Goal: Transaction & Acquisition: Obtain resource

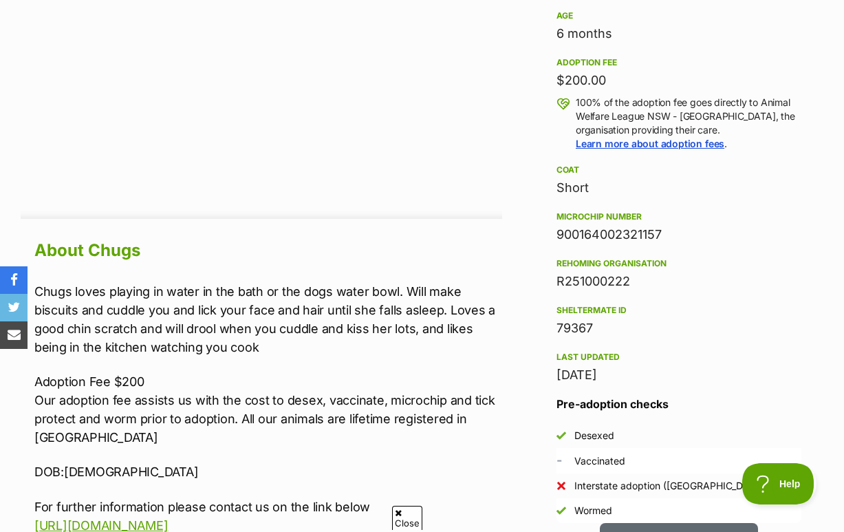
scroll to position [955, 0]
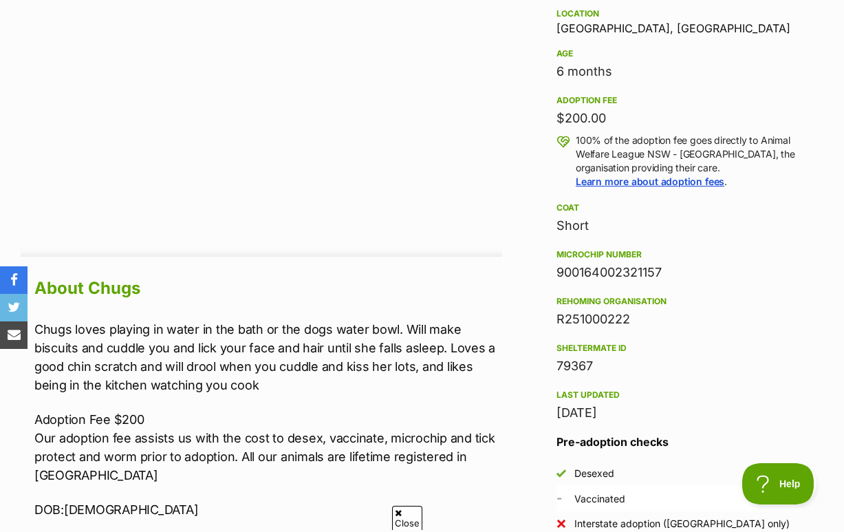
drag, startPoint x: 559, startPoint y: 147, endPoint x: 629, endPoint y: 147, distance: 70.2
click at [629, 128] on div "$200.00" at bounding box center [678, 118] width 245 height 19
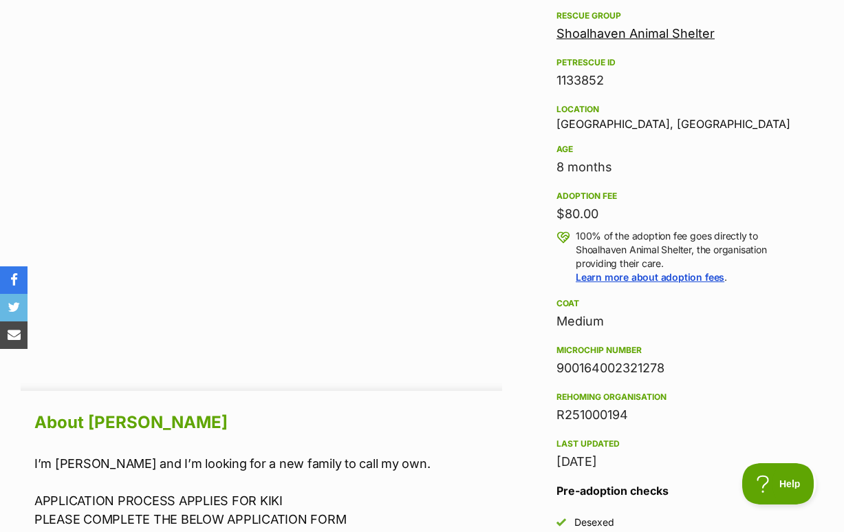
scroll to position [829, 0]
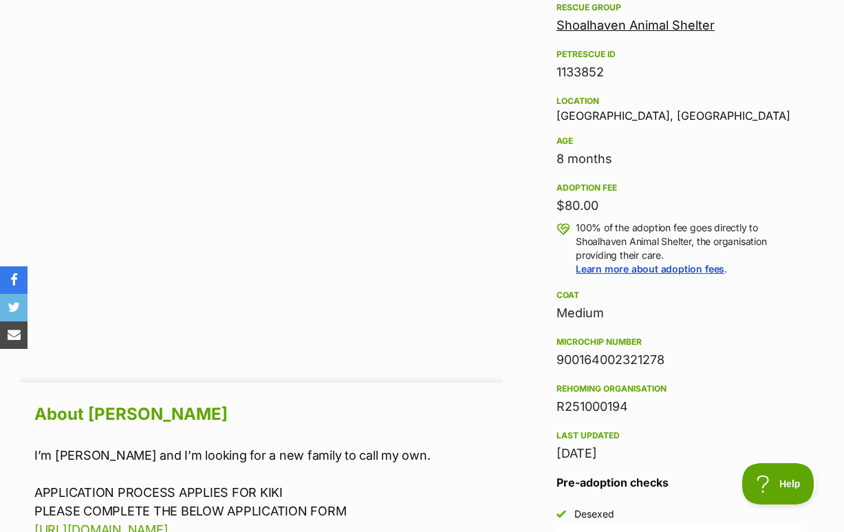
drag, startPoint x: 552, startPoint y: 261, endPoint x: 648, endPoint y: 261, distance: 95.6
click at [648, 261] on aside "Rescue group Shoalhaven Animal Shelter PetRescue ID 1133852 Location Nowra Hill…" at bounding box center [678, 336] width 289 height 675
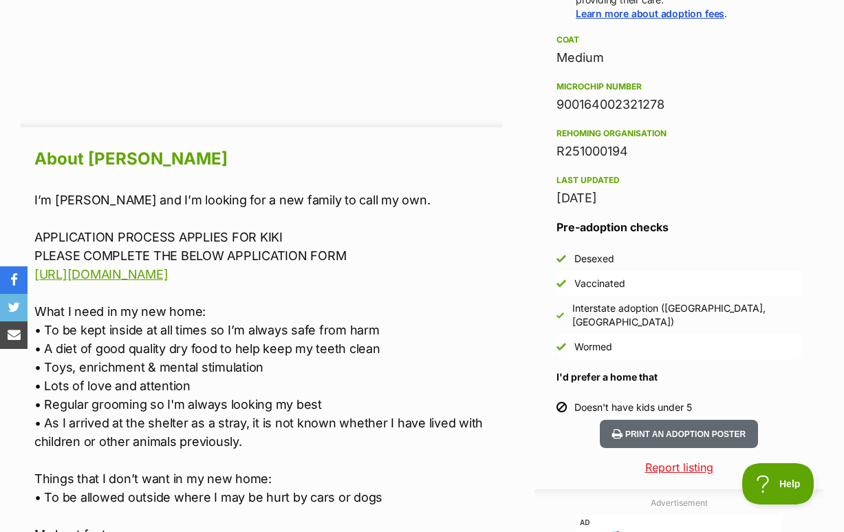
scroll to position [1085, 0]
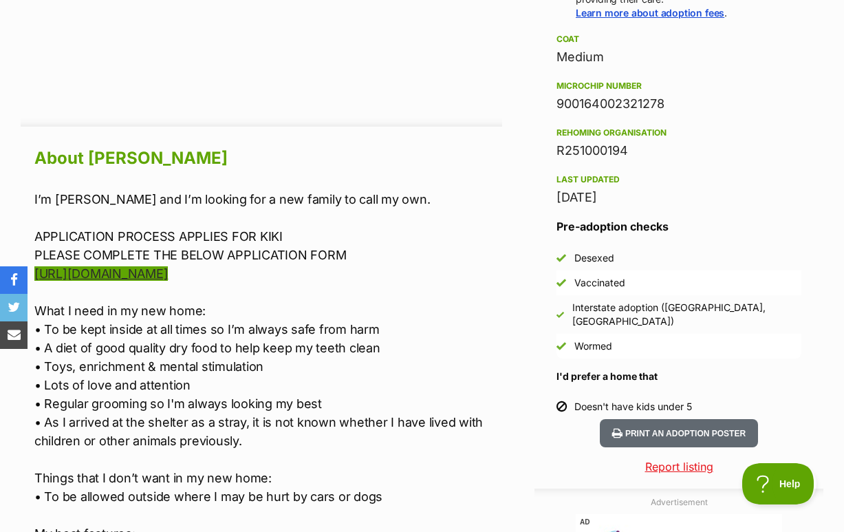
click at [168, 281] on link "https://forms.gle/dVwcHos69ReNd1FNA" at bounding box center [100, 273] width 133 height 14
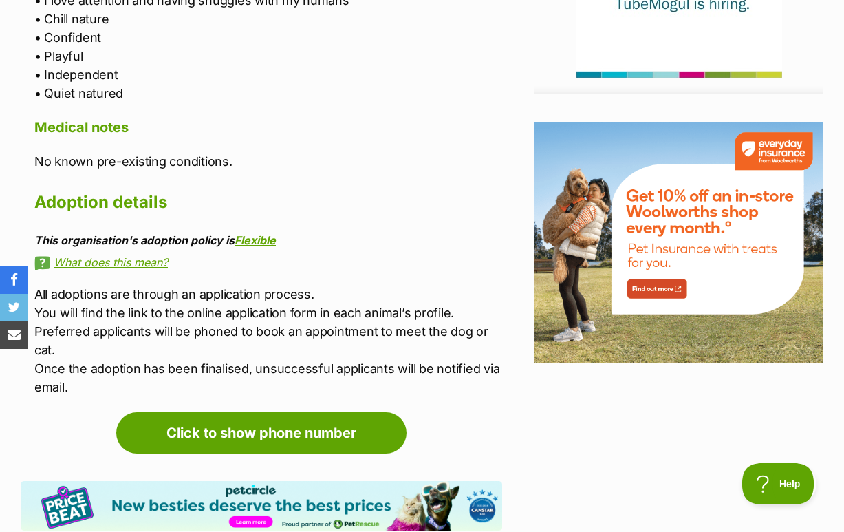
scroll to position [1693, 0]
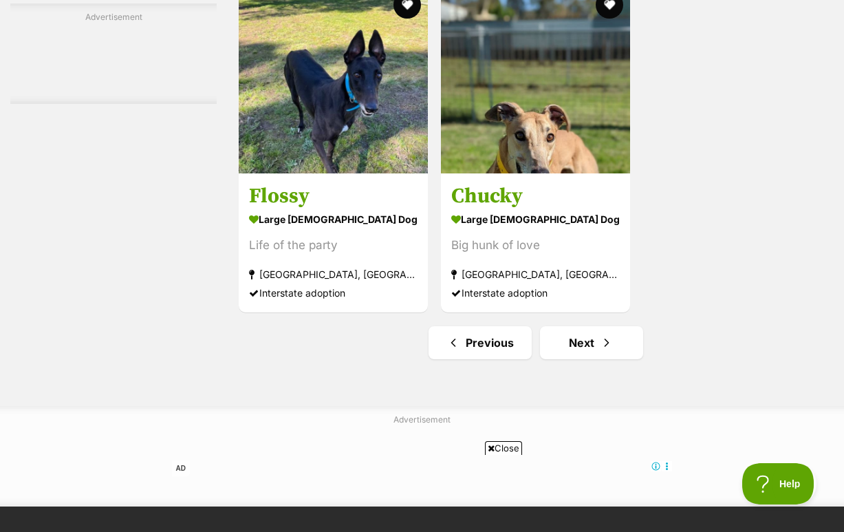
scroll to position [2928, 0]
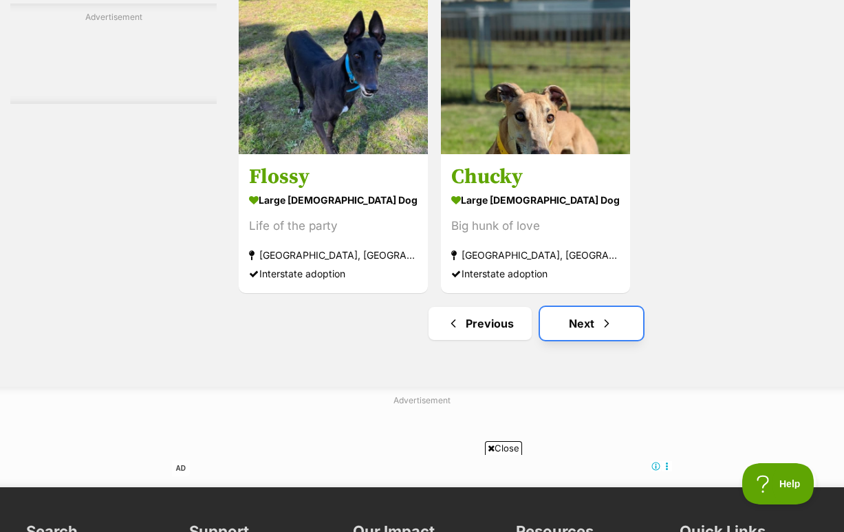
click at [609, 332] on span "Next page" at bounding box center [607, 323] width 14 height 17
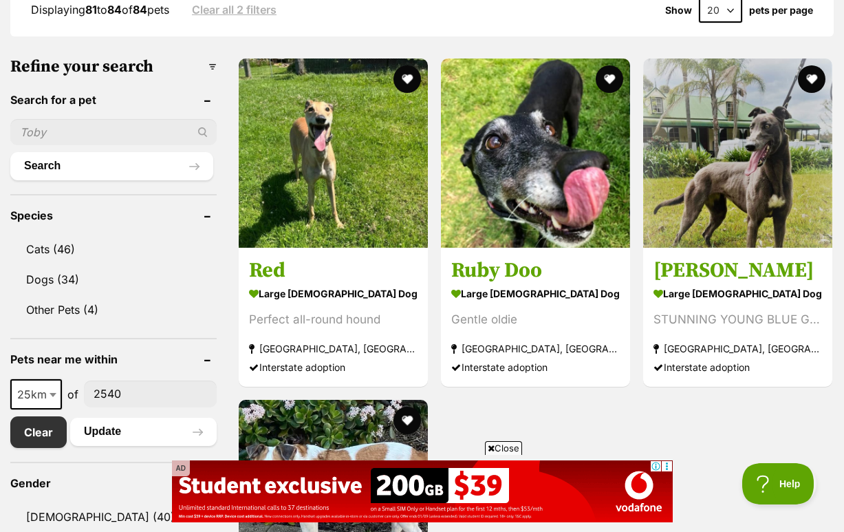
scroll to position [337, 0]
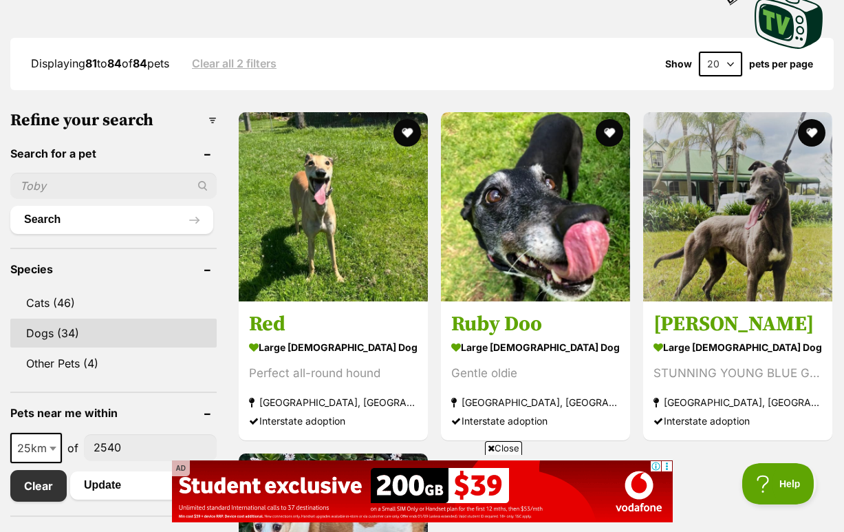
click at [143, 347] on link "Dogs (34)" at bounding box center [113, 332] width 206 height 29
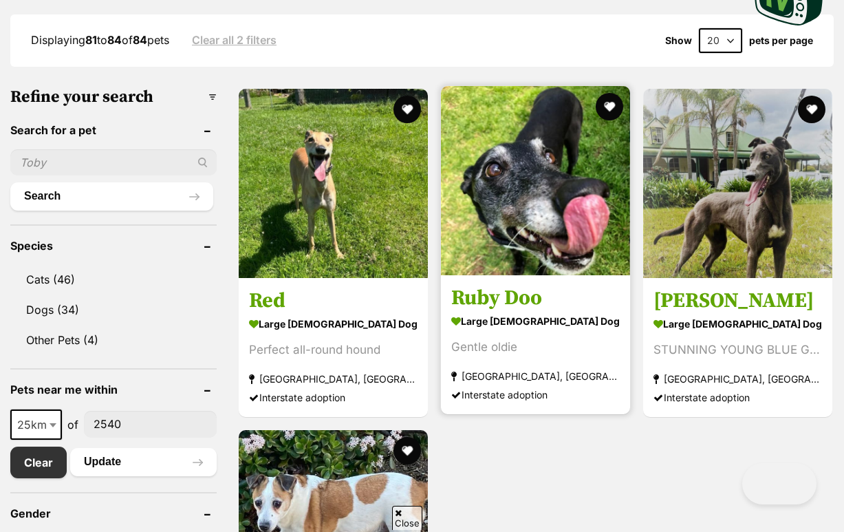
click at [526, 233] on img at bounding box center [535, 180] width 189 height 189
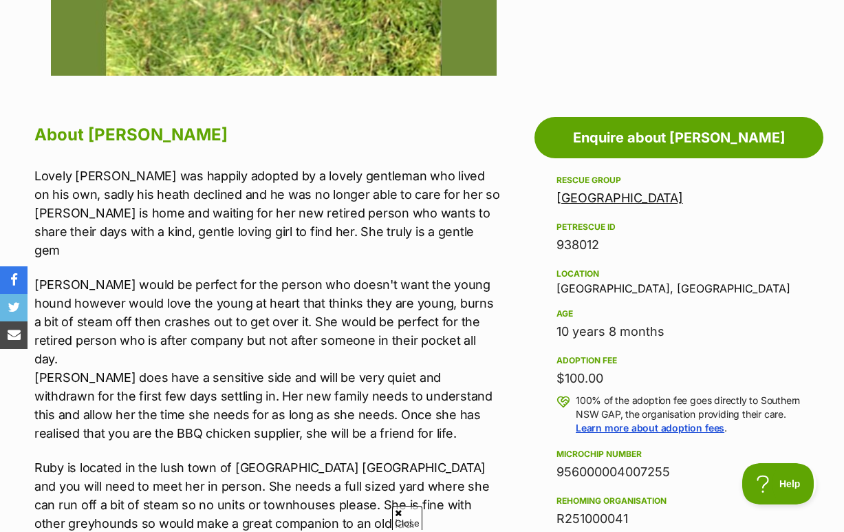
scroll to position [662, 0]
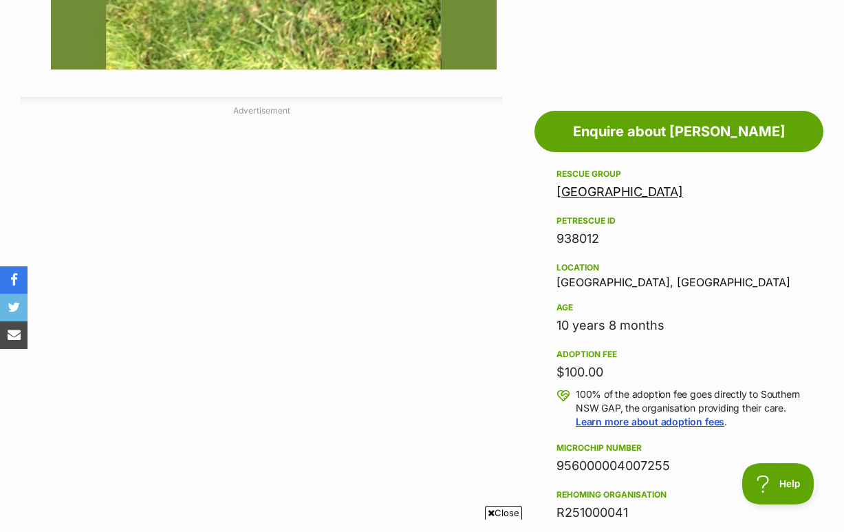
drag, startPoint x: 552, startPoint y: 424, endPoint x: 609, endPoint y: 424, distance: 57.8
click at [609, 424] on aside "Rescue group Southern NSW GAP PetRescue ID 938012 Location Gerroa, NSW Age 10 y…" at bounding box center [678, 523] width 289 height 714
click at [560, 335] on div "10 years 8 months" at bounding box center [678, 325] width 245 height 19
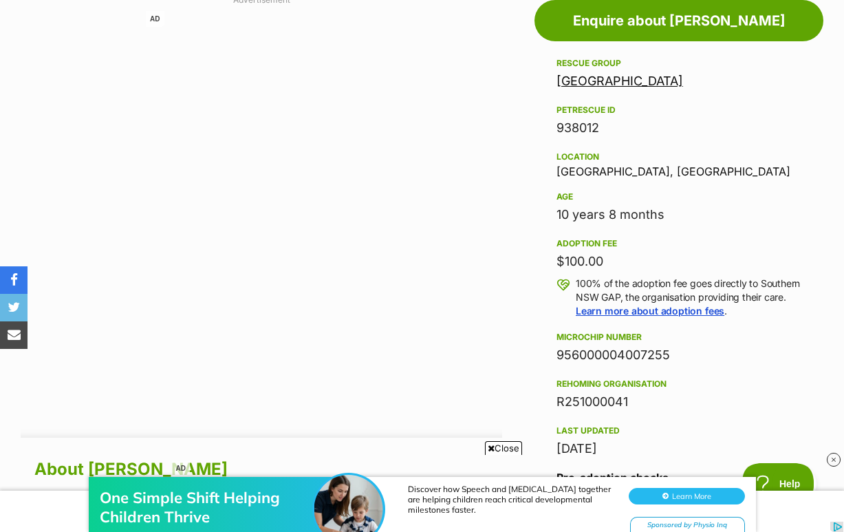
scroll to position [778, 0]
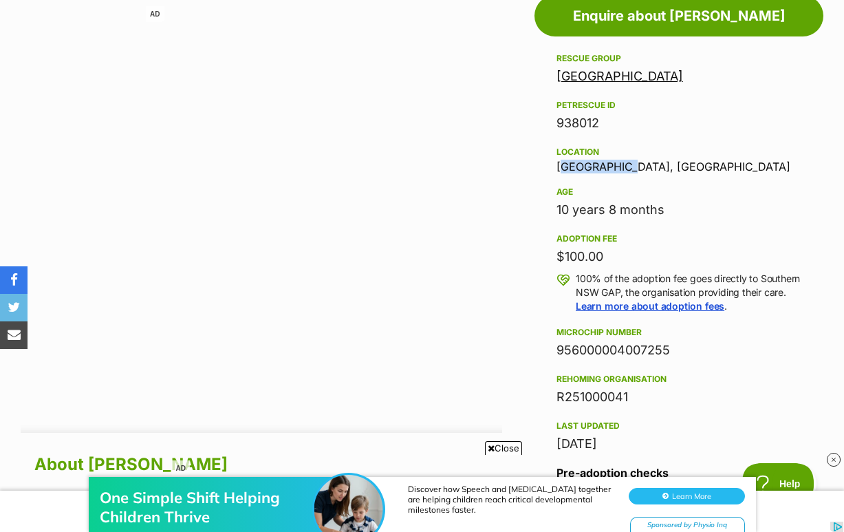
drag, startPoint x: 554, startPoint y: 210, endPoint x: 634, endPoint y: 208, distance: 79.1
click at [634, 209] on aside "Rescue group Southern NSW GAP PetRescue ID 938012 Location Gerroa, NSW Age 10 y…" at bounding box center [678, 407] width 289 height 714
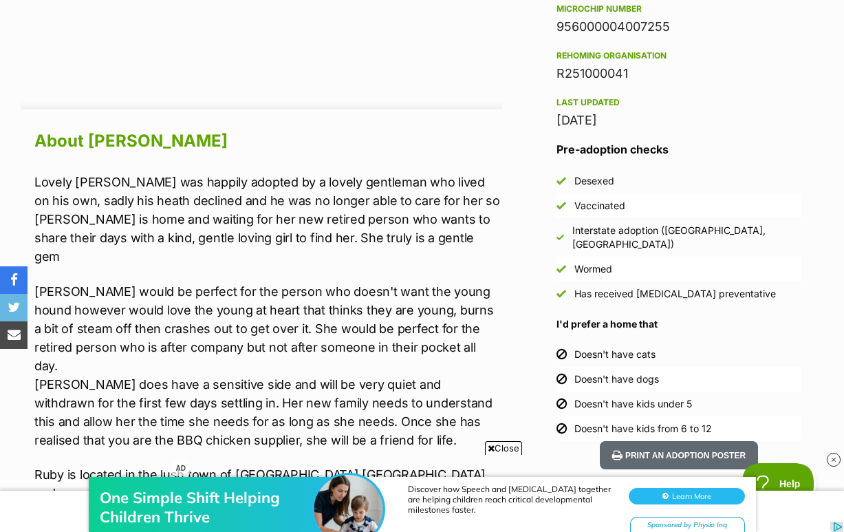
scroll to position [1102, 0]
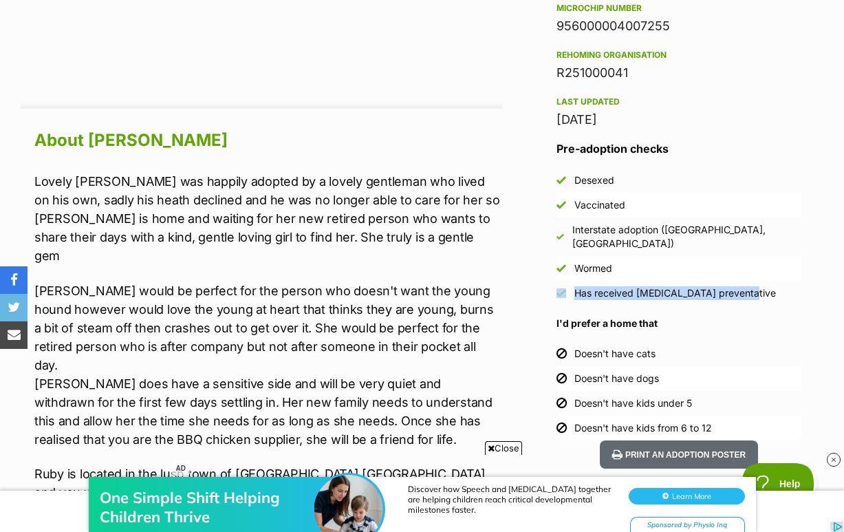
drag, startPoint x: 570, startPoint y: 365, endPoint x: 763, endPoint y: 363, distance: 193.3
click at [763, 305] on li "Has received heartworm preventative" at bounding box center [678, 293] width 245 height 25
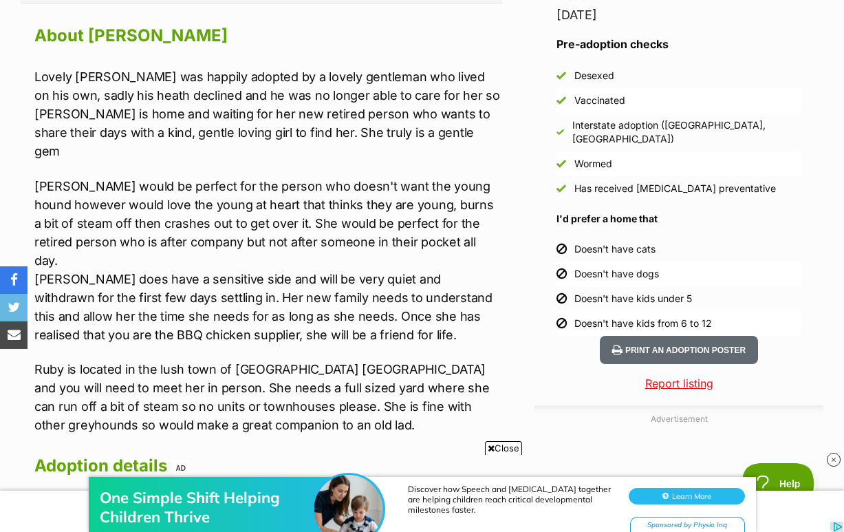
scroll to position [1209, 0]
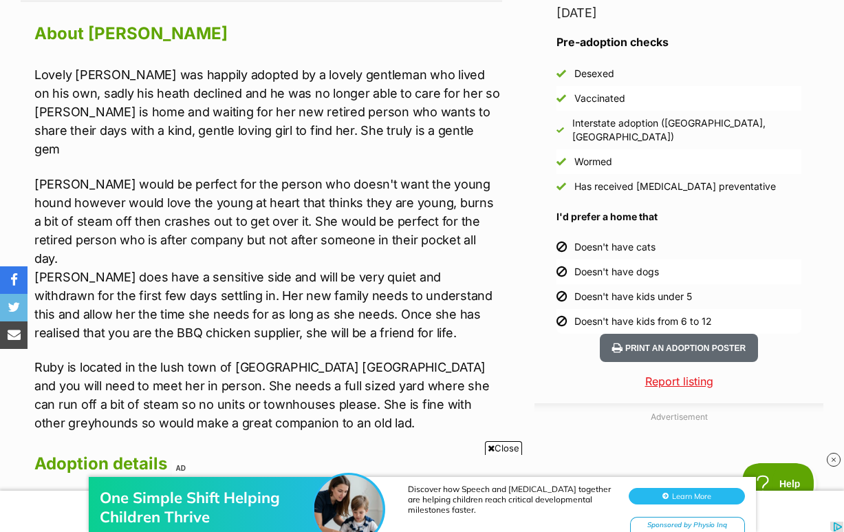
drag, startPoint x: 578, startPoint y: 314, endPoint x: 730, endPoint y: 399, distance: 174.0
click at [730, 334] on ul "Doesn't have cats Doesn't have dogs Doesn't have kids under 5 Doesn't have kids…" at bounding box center [678, 284] width 245 height 99
click at [726, 309] on li "Doesn't have kids under 5" at bounding box center [678, 296] width 245 height 25
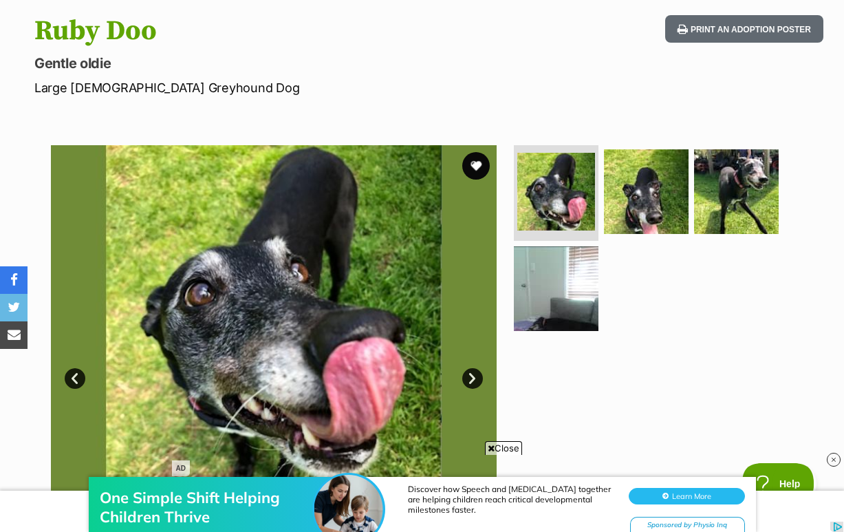
scroll to position [155, 0]
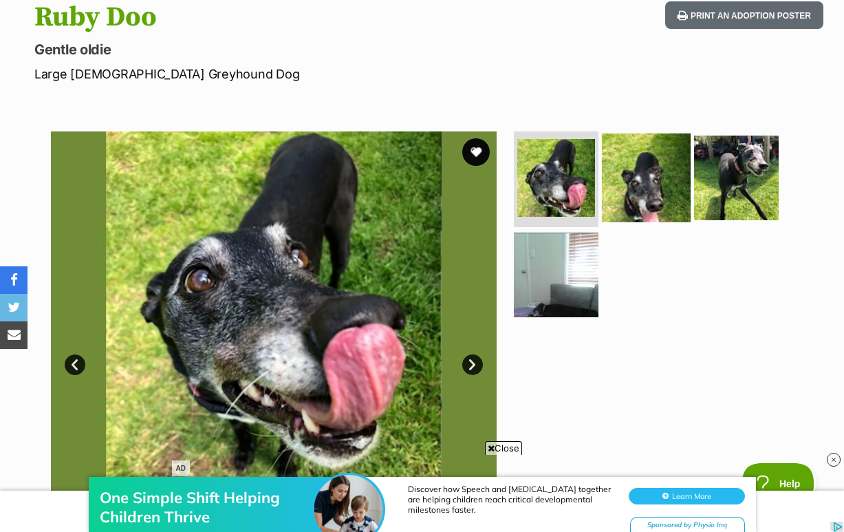
click at [664, 219] on img at bounding box center [646, 177] width 89 height 89
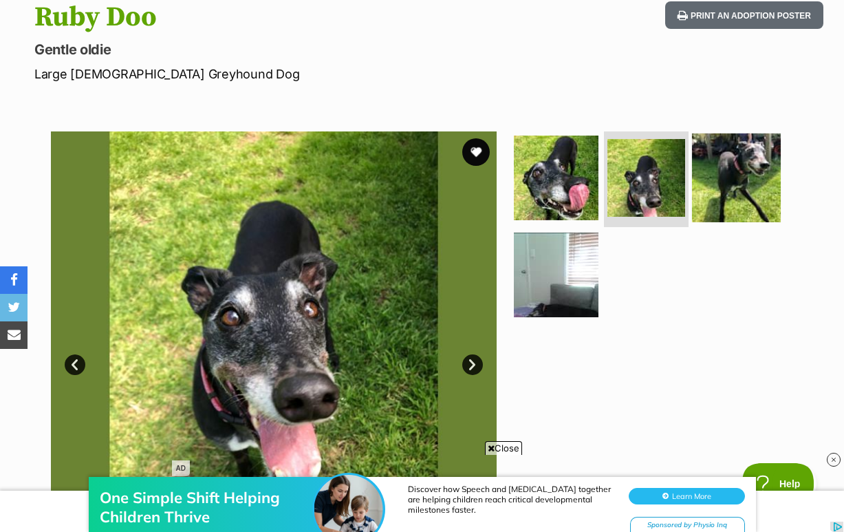
click at [736, 216] on img at bounding box center [736, 177] width 89 height 89
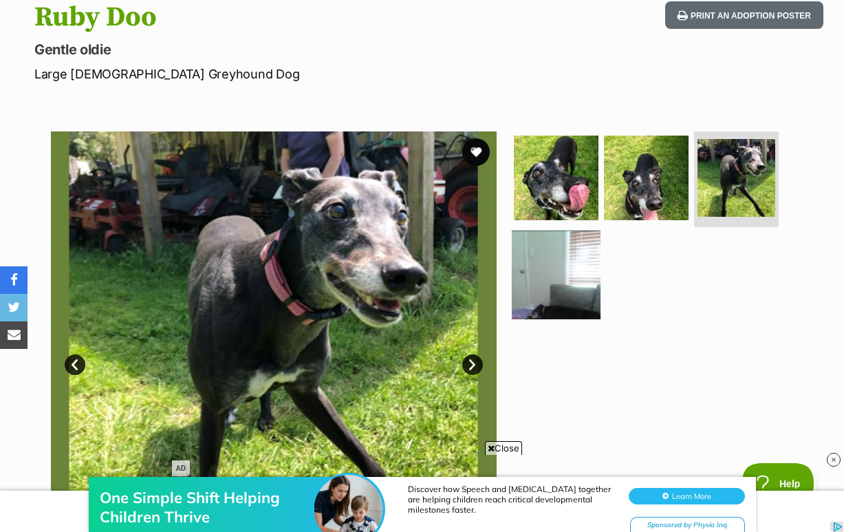
click at [549, 315] on img at bounding box center [556, 274] width 89 height 89
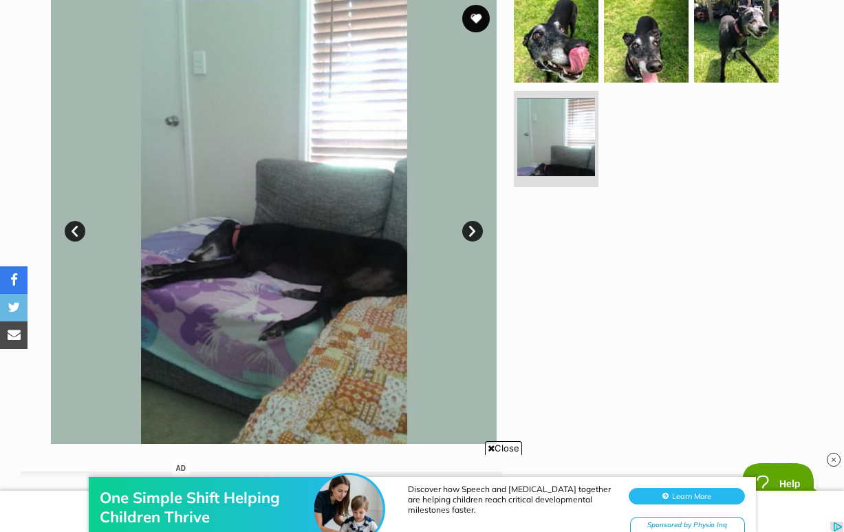
scroll to position [287, 0]
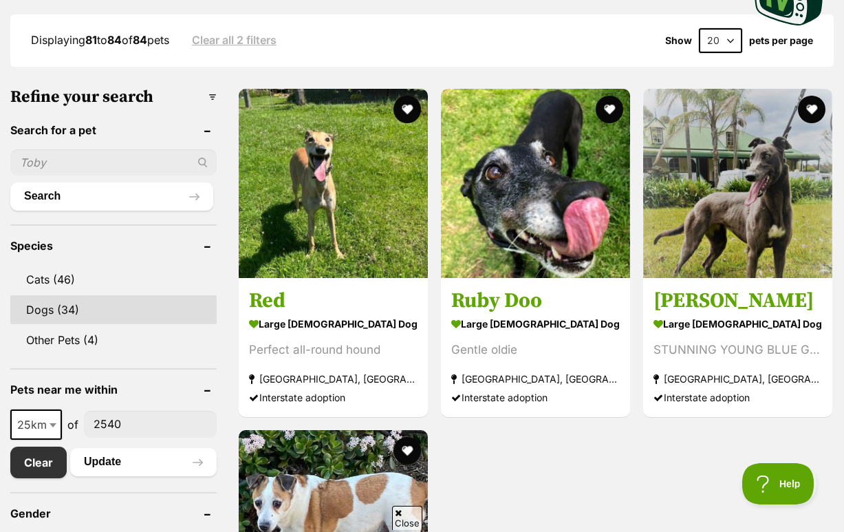
click at [112, 324] on link "Dogs (34)" at bounding box center [113, 309] width 206 height 29
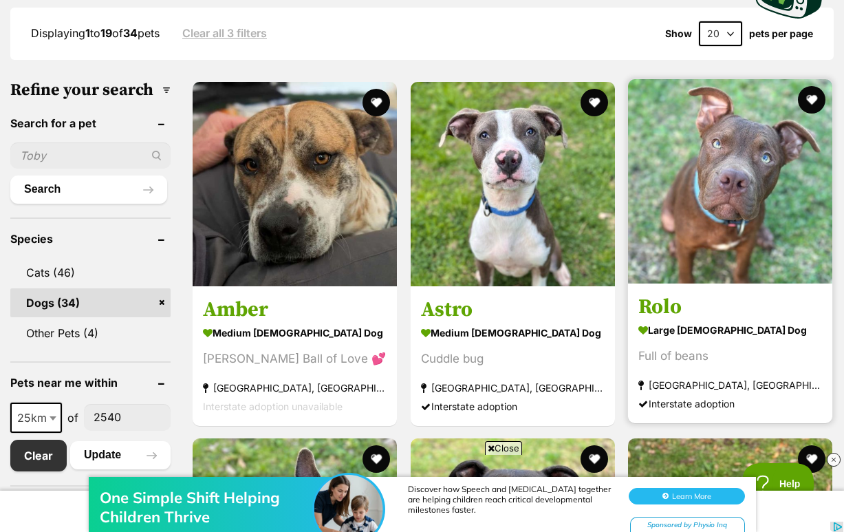
click at [750, 252] on img at bounding box center [730, 181] width 204 height 204
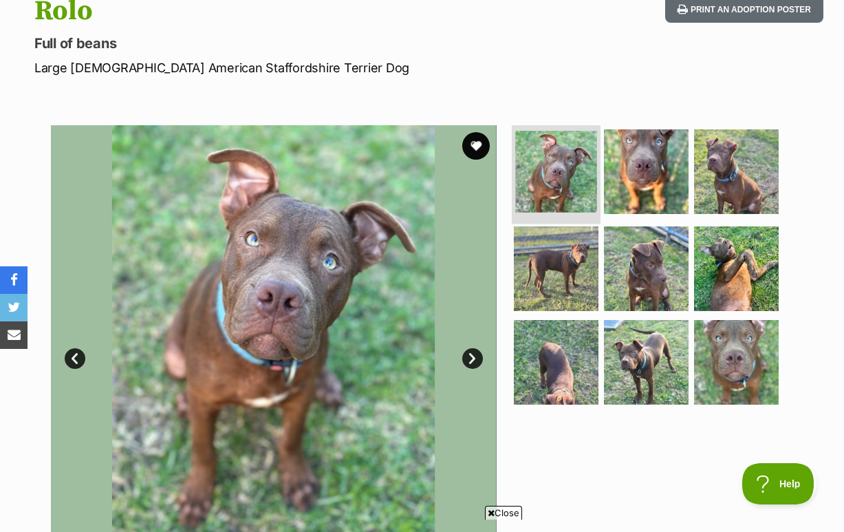
click at [566, 197] on img at bounding box center [556, 172] width 82 height 82
click at [463, 369] on link "Next" at bounding box center [472, 358] width 21 height 21
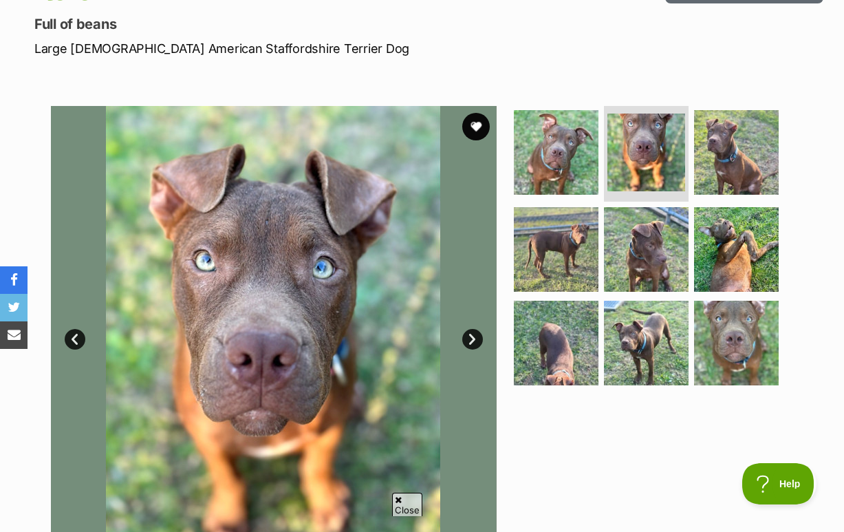
click at [472, 349] on link "Next" at bounding box center [472, 339] width 21 height 21
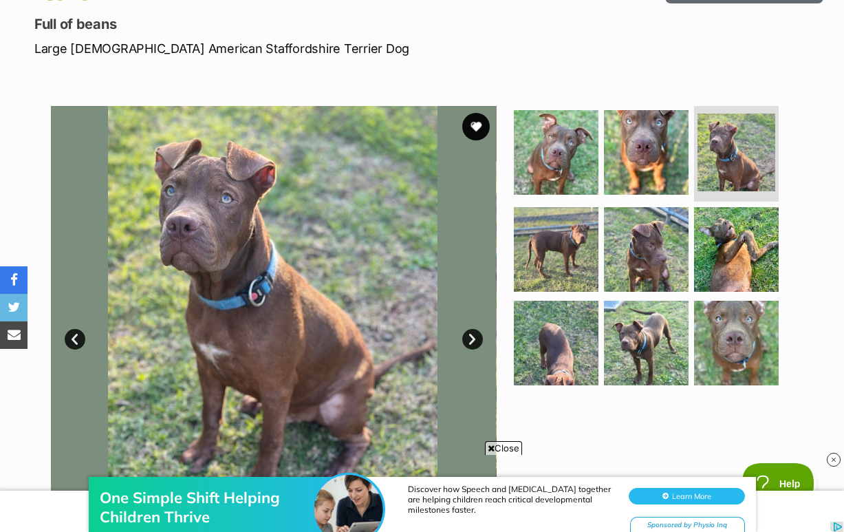
click at [472, 349] on link "Next" at bounding box center [472, 339] width 21 height 21
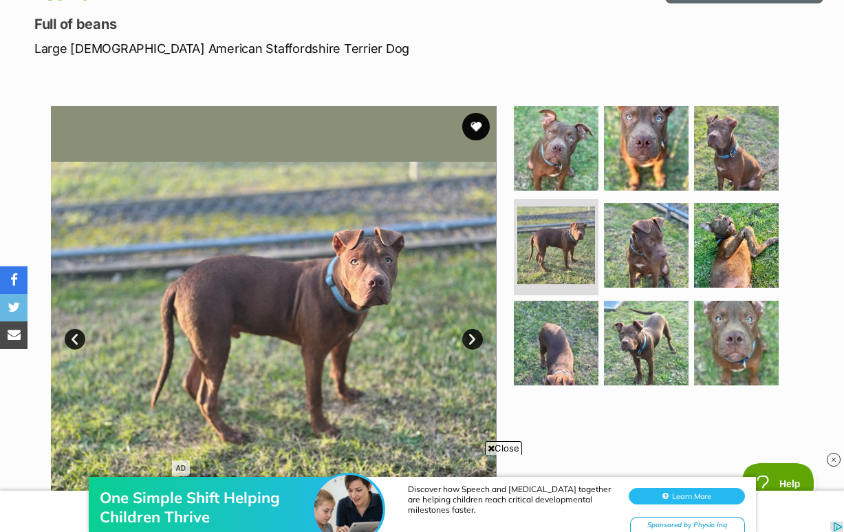
click at [474, 349] on link "Next" at bounding box center [472, 339] width 21 height 21
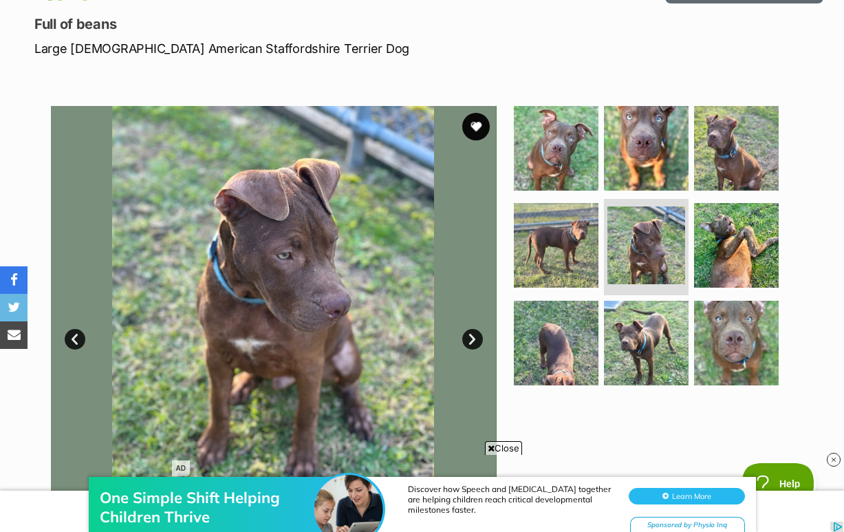
click at [474, 349] on link "Next" at bounding box center [472, 339] width 21 height 21
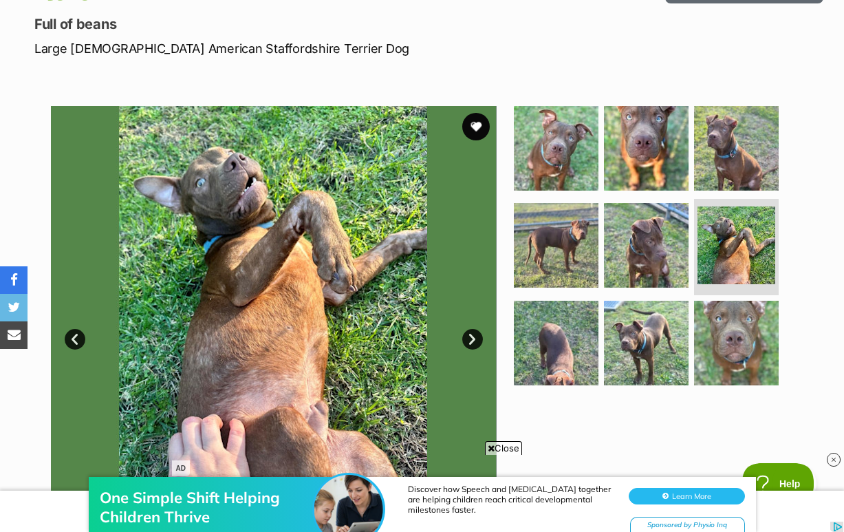
scroll to position [244, 0]
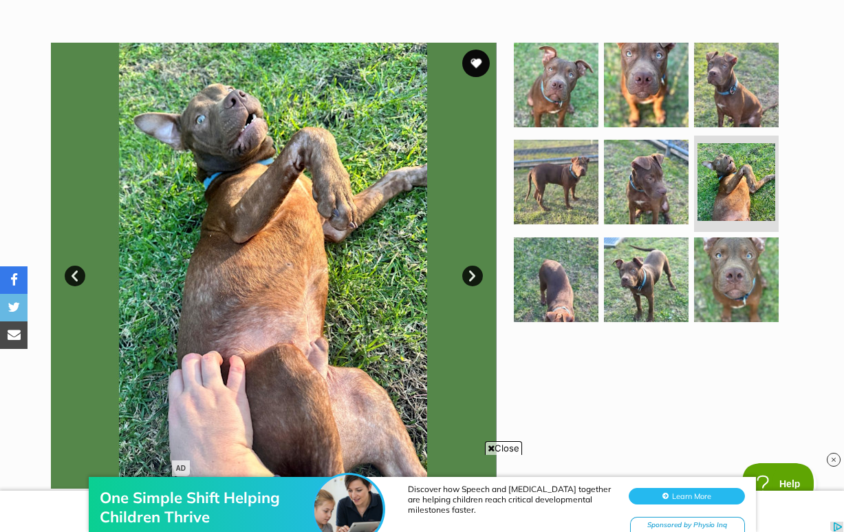
click at [473, 286] on link "Next" at bounding box center [472, 276] width 21 height 21
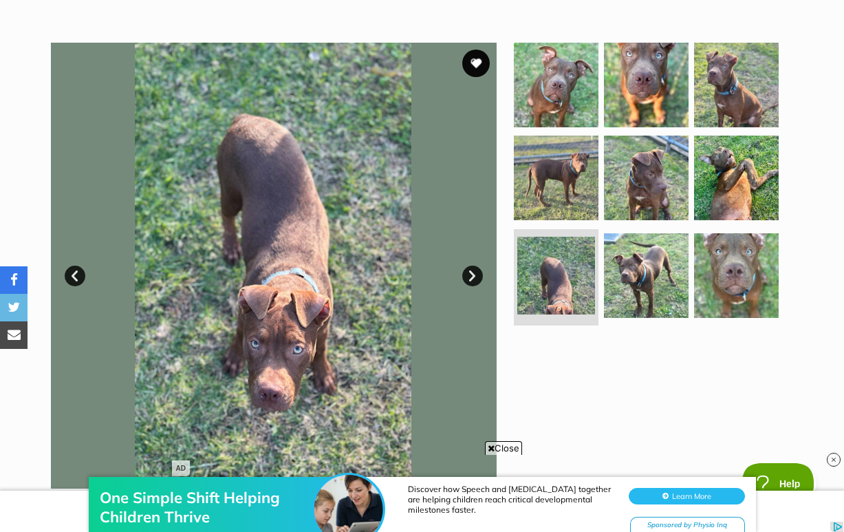
click at [474, 286] on link "Next" at bounding box center [472, 276] width 21 height 21
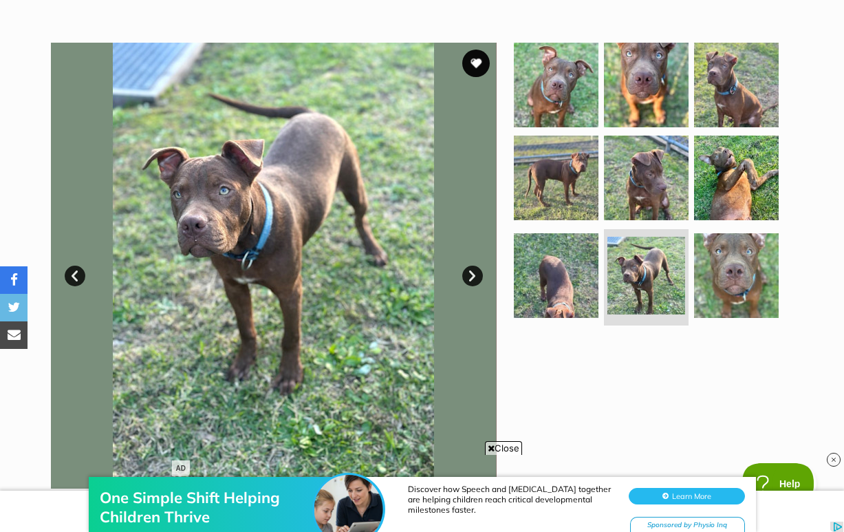
click at [474, 286] on link "Next" at bounding box center [472, 276] width 21 height 21
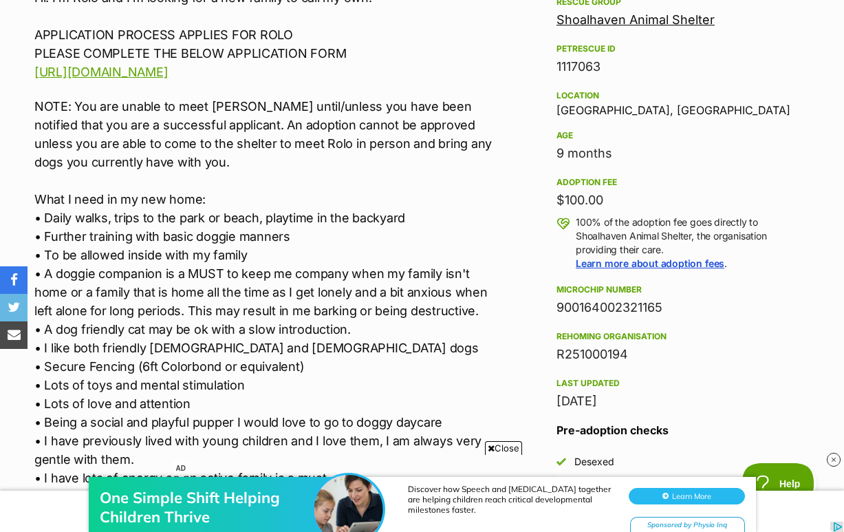
scroll to position [833, 0]
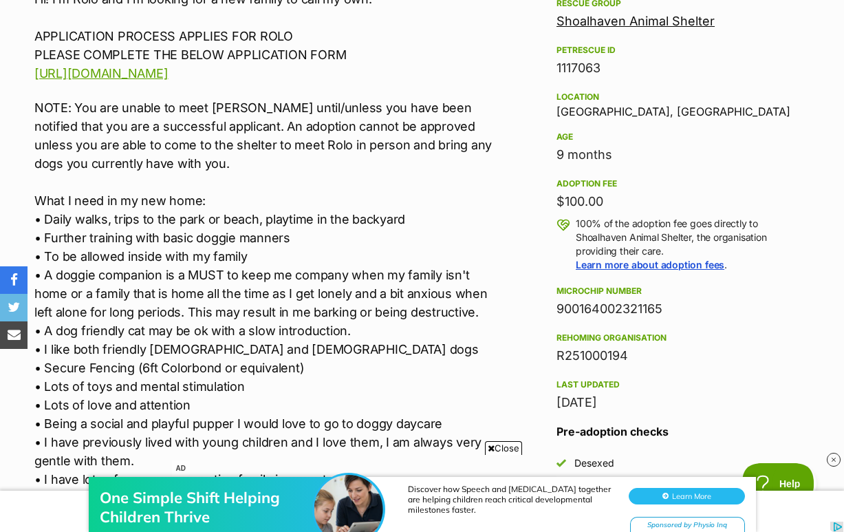
drag, startPoint x: 556, startPoint y: 203, endPoint x: 640, endPoint y: 203, distance: 83.2
click at [640, 203] on aside "Rescue group Shoalhaven Animal Shelter PetRescue ID 1117063 Location Nowra Hill…" at bounding box center [678, 291] width 289 height 593
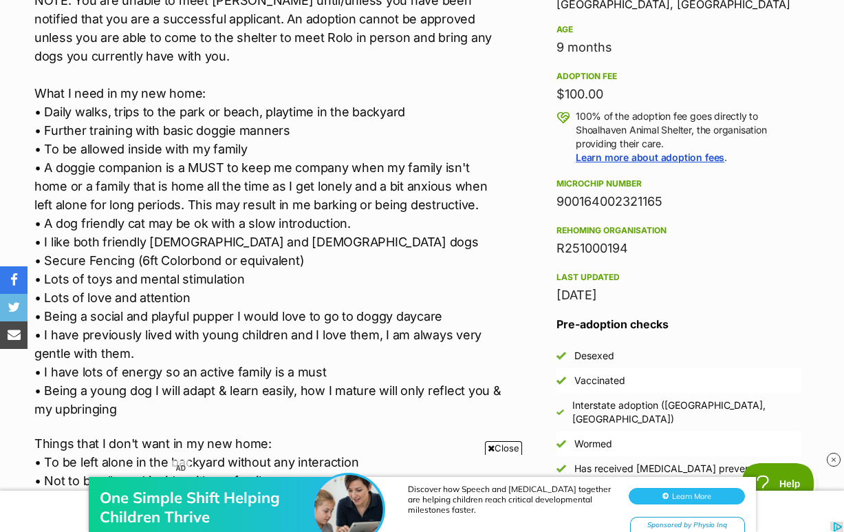
drag, startPoint x: 556, startPoint y: 360, endPoint x: 689, endPoint y: 360, distance: 132.8
click at [689, 360] on aside "Rescue group Shoalhaven Animal Shelter PetRescue ID 1117063 Location Nowra Hill…" at bounding box center [678, 184] width 289 height 593
click at [689, 305] on div "19 Aug, 2025" at bounding box center [678, 294] width 245 height 19
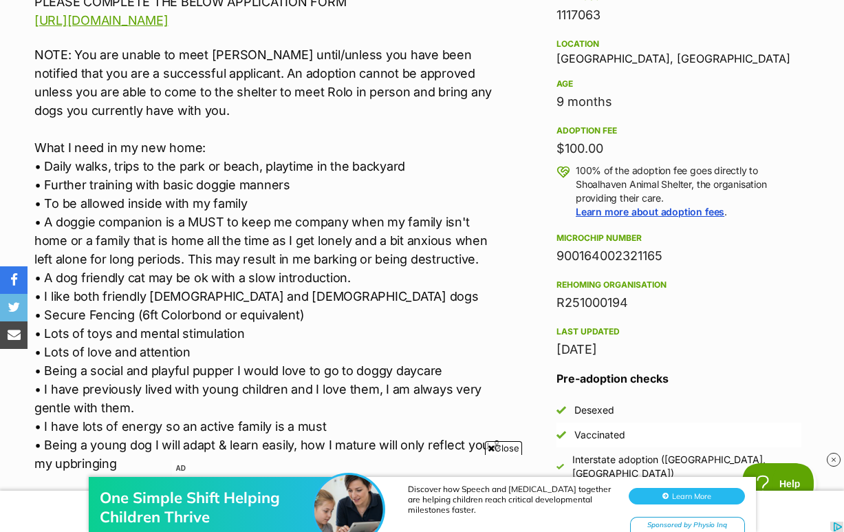
scroll to position [882, 0]
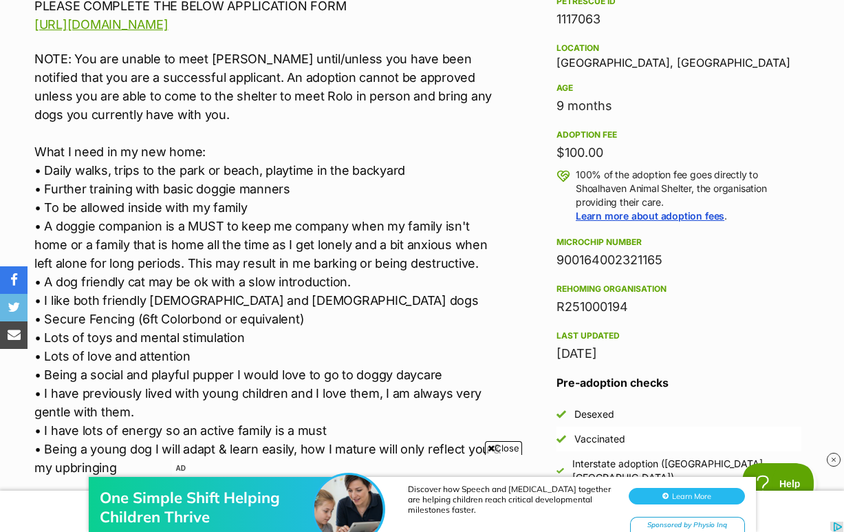
drag, startPoint x: 546, startPoint y: 199, endPoint x: 614, endPoint y: 199, distance: 68.1
click at [614, 199] on aside "Rescue group Shoalhaven Animal Shelter PetRescue ID 1117063 Location Nowra Hill…" at bounding box center [678, 242] width 289 height 593
click at [614, 162] on div "$100.00" at bounding box center [678, 152] width 245 height 19
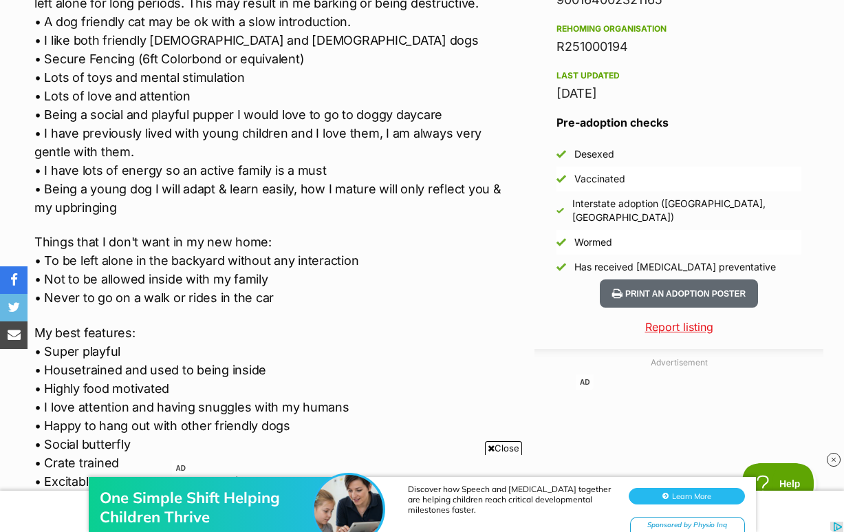
scroll to position [1129, 0]
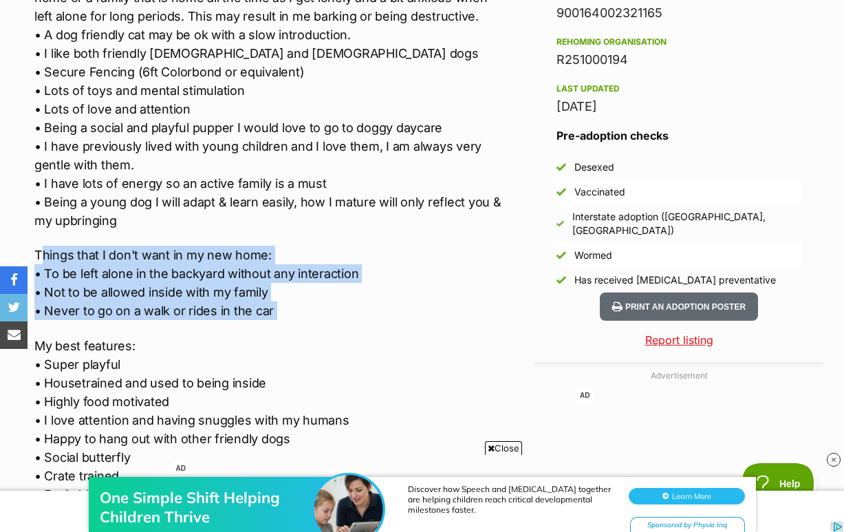
drag, startPoint x: 42, startPoint y: 292, endPoint x: 332, endPoint y: 357, distance: 297.4
click at [332, 357] on div "Hi! I'm Rolo and I'm looking for a new family to call my own. APPLICATION PROCE…" at bounding box center [268, 209] width 468 height 1030
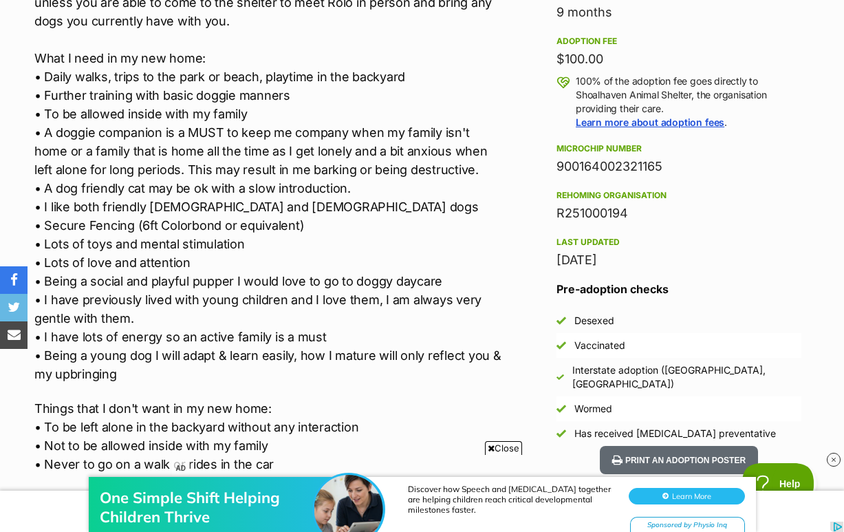
scroll to position [972, 0]
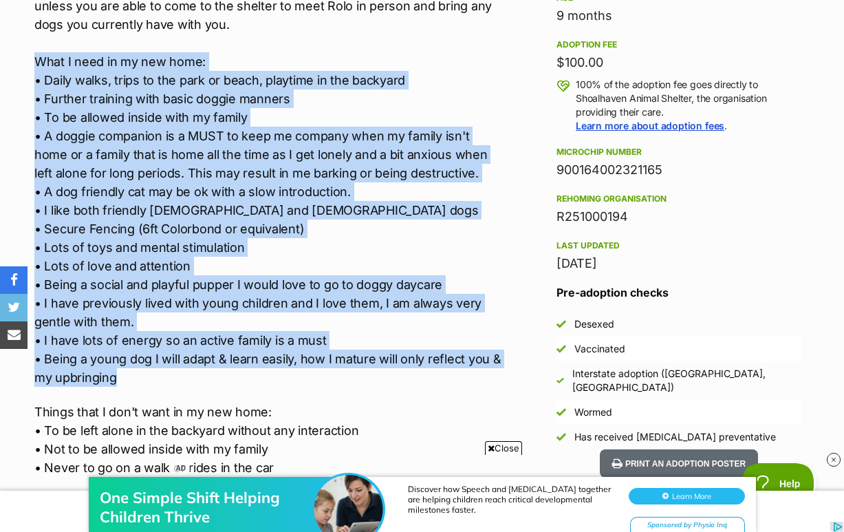
drag, startPoint x: 33, startPoint y: 93, endPoint x: 367, endPoint y: 404, distance: 457.0
click at [367, 404] on div "About Rolo Hi! I'm Rolo and I'm looking for a new family to call my own. APPLIC…" at bounding box center [262, 499] width 482 height 1390
click at [367, 387] on p "NOTE: You are unable to meet Rolo until/unless you have been notified that you …" at bounding box center [268, 172] width 468 height 427
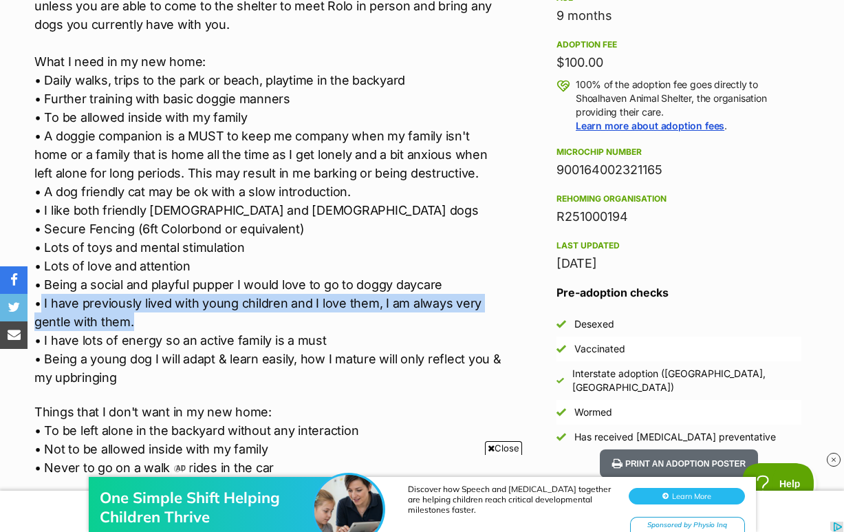
drag, startPoint x: 39, startPoint y: 339, endPoint x: 158, endPoint y: 354, distance: 119.2
click at [158, 354] on p "NOTE: You are unable to meet Rolo until/unless you have been notified that you …" at bounding box center [268, 172] width 468 height 427
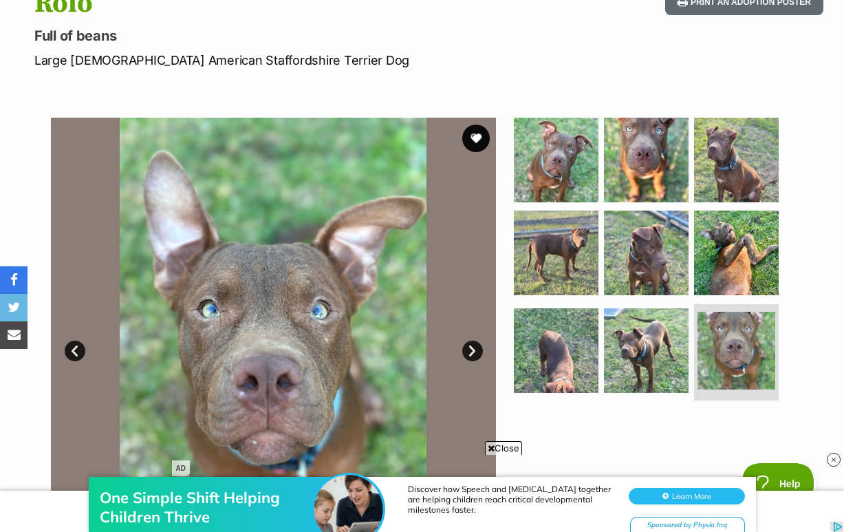
scroll to position [149, 0]
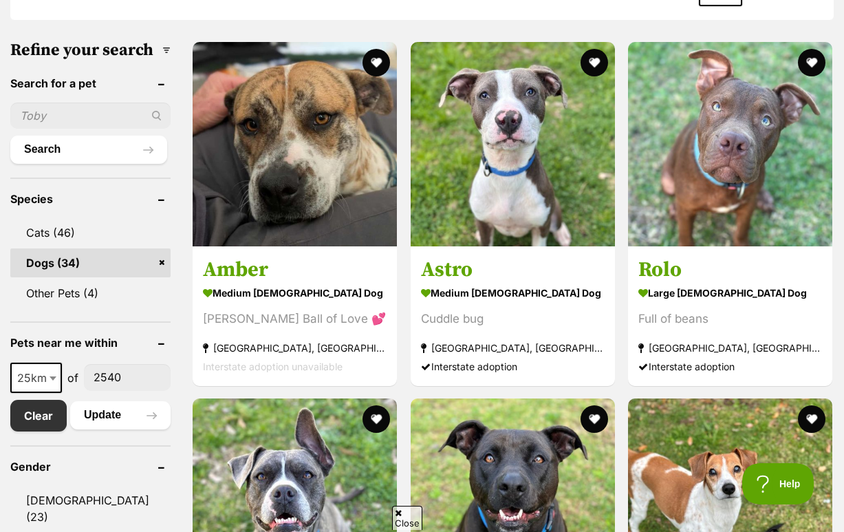
scroll to position [423, 0]
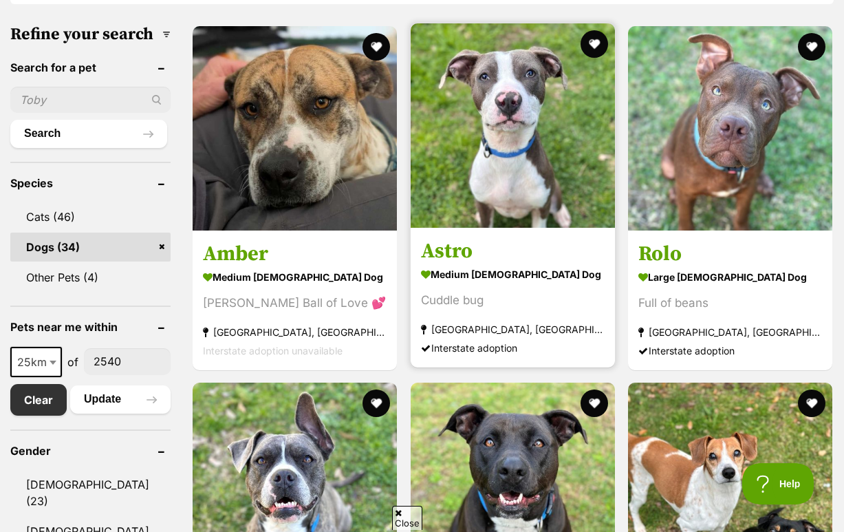
click at [471, 268] on link "Astro medium [DEMOGRAPHIC_DATA] Dog Cuddle bug [GEOGRAPHIC_DATA], [GEOGRAPHIC_D…" at bounding box center [513, 297] width 204 height 140
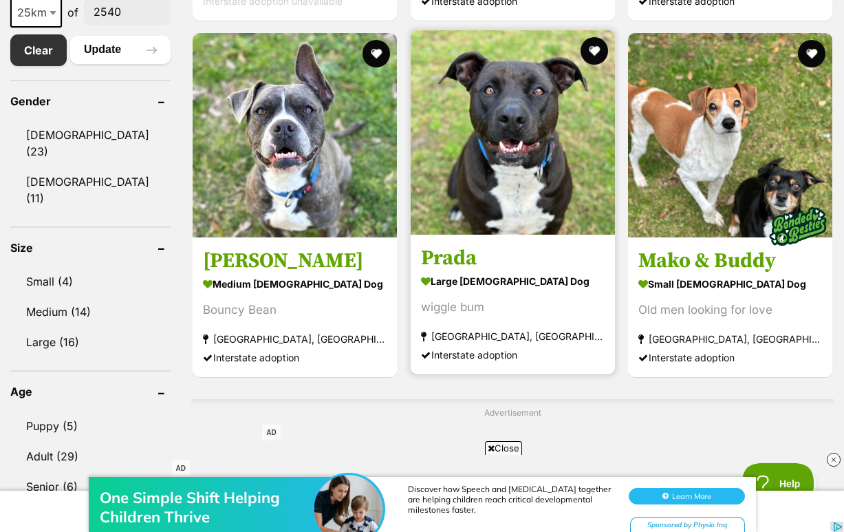
scroll to position [774, 0]
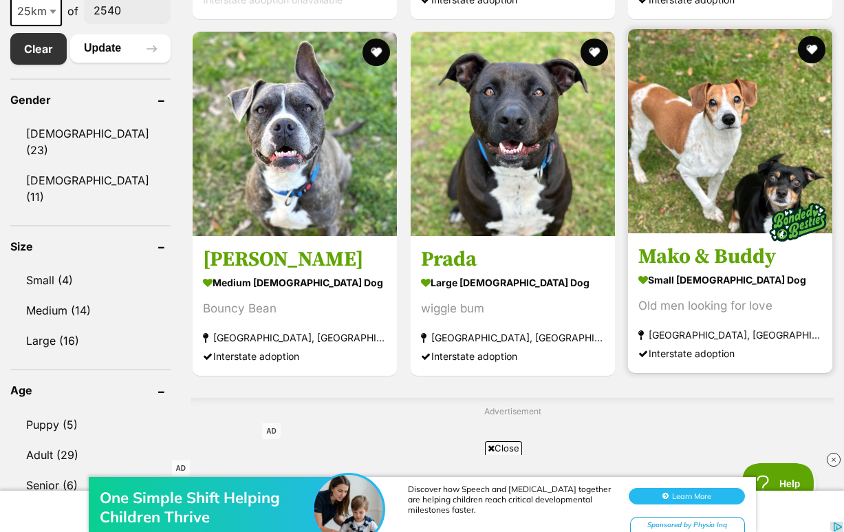
click at [755, 213] on img at bounding box center [730, 131] width 204 height 204
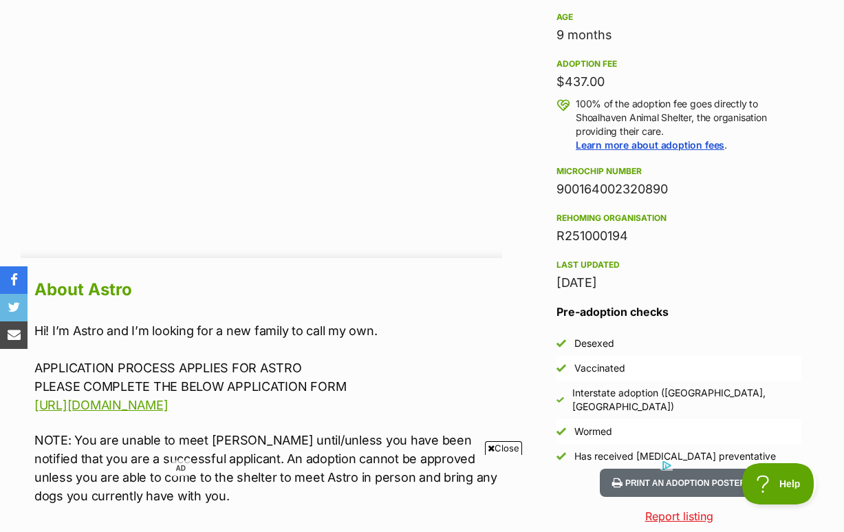
scroll to position [951, 0]
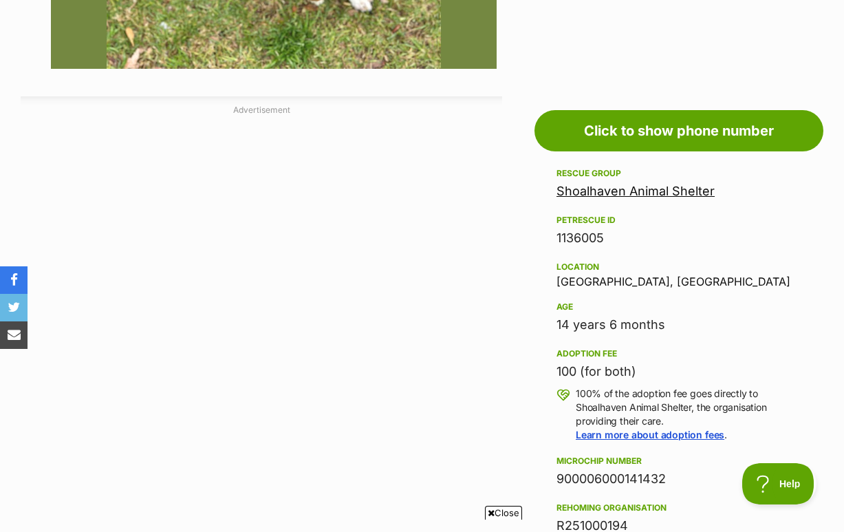
scroll to position [666, 0]
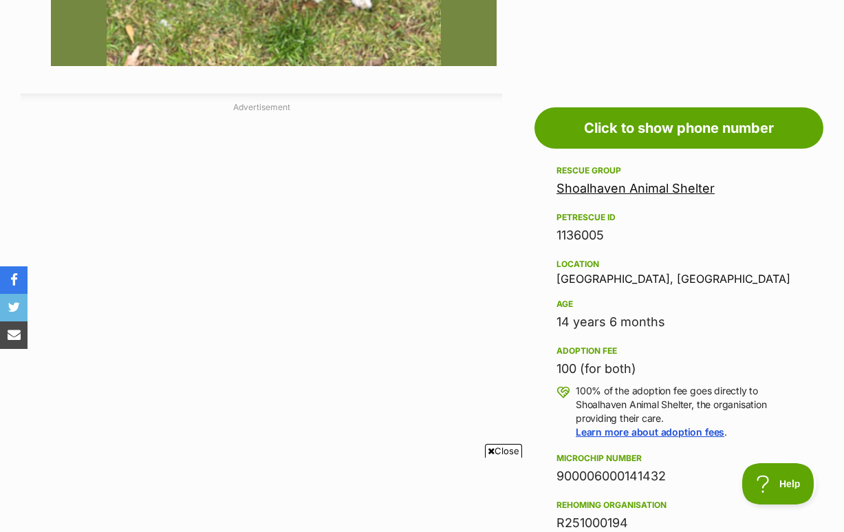
drag, startPoint x: 555, startPoint y: 419, endPoint x: 691, endPoint y: 419, distance: 136.2
click at [691, 419] on aside "Rescue group Shoalhaven Animal Shelter PetRescue ID 1136005 Location Nowra Hill…" at bounding box center [678, 501] width 289 height 678
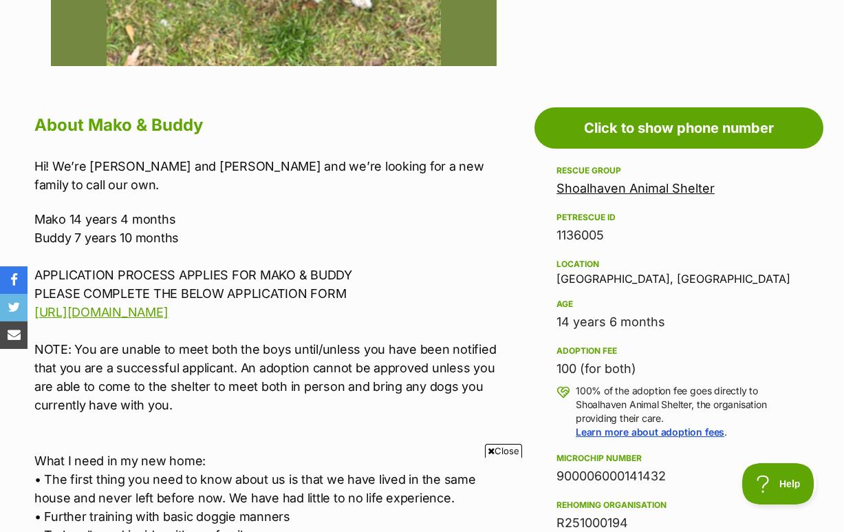
click at [691, 378] on div "100 (for both)" at bounding box center [678, 368] width 245 height 19
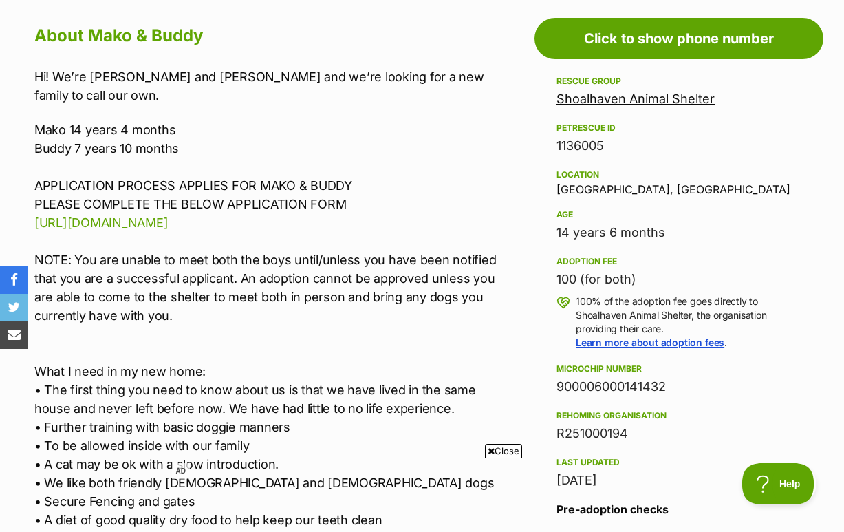
scroll to position [757, 0]
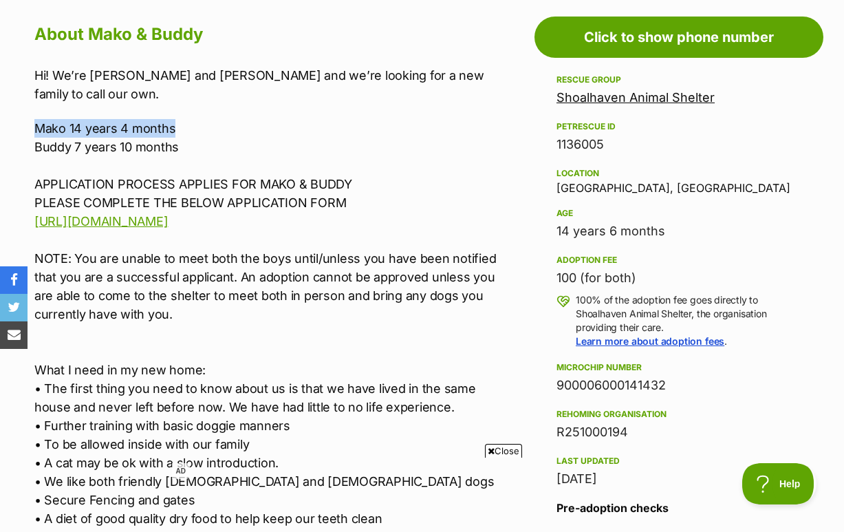
drag, startPoint x: 31, startPoint y: 144, endPoint x: 189, endPoint y: 144, distance: 158.2
drag, startPoint x: 28, startPoint y: 167, endPoint x: 203, endPoint y: 167, distance: 175.4
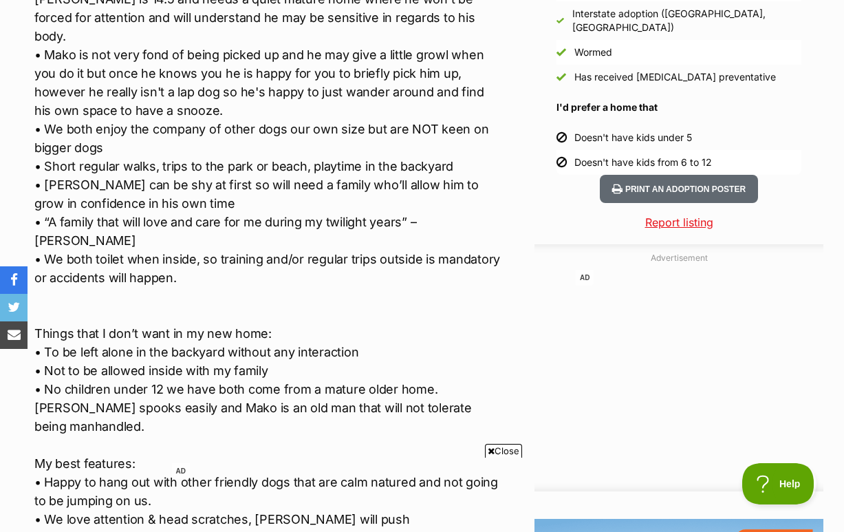
scroll to position [1330, 0]
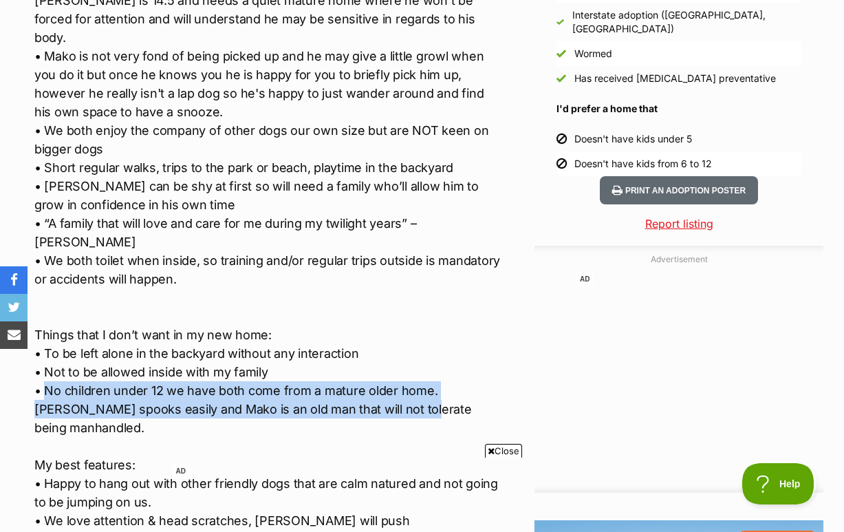
drag, startPoint x: 47, startPoint y: 371, endPoint x: 381, endPoint y: 391, distance: 334.9
click at [381, 391] on p "Mako 14 years 4 months Buddy 7 years 10 months APPLICATION PROCESS APPLIES FOR …" at bounding box center [268, 176] width 468 height 1263
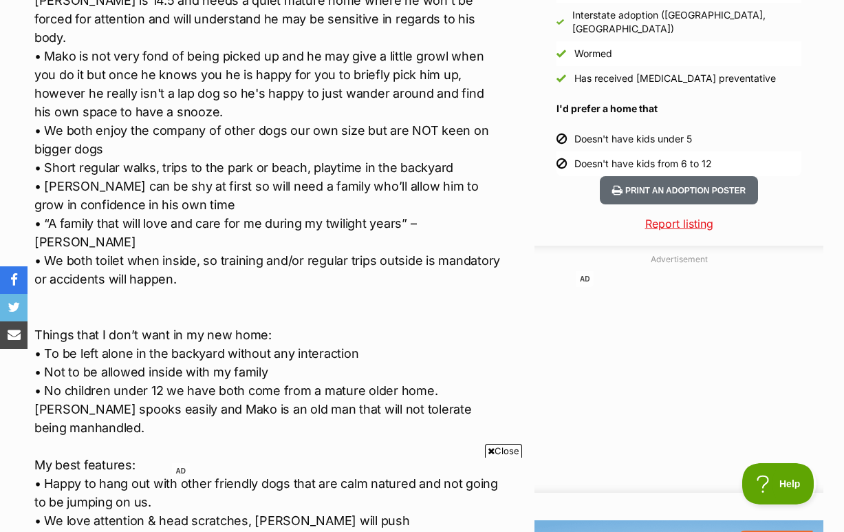
click at [395, 397] on p "Mako 14 years 4 months Buddy 7 years 10 months APPLICATION PROCESS APPLIES FOR …" at bounding box center [268, 176] width 468 height 1263
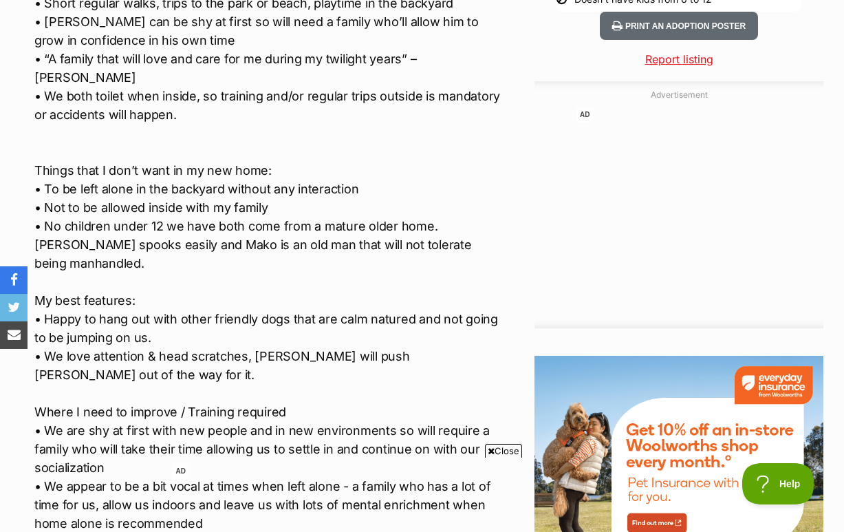
scroll to position [1486, 0]
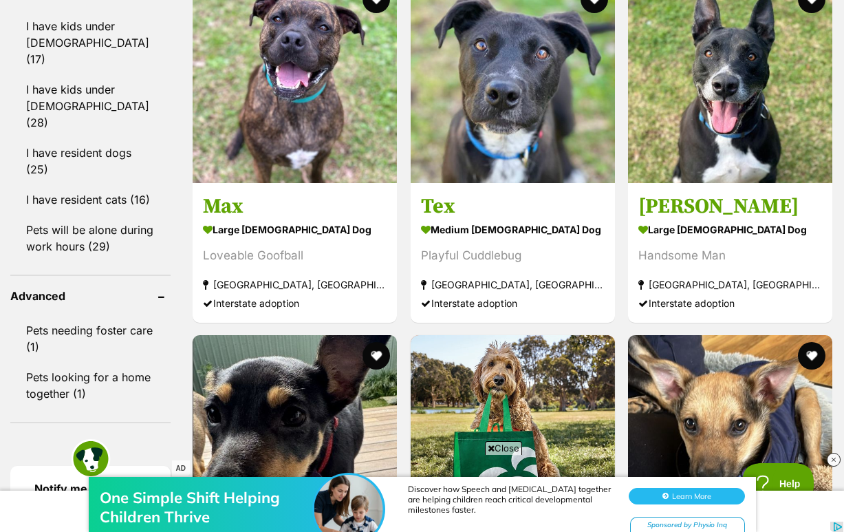
scroll to position [1295, 0]
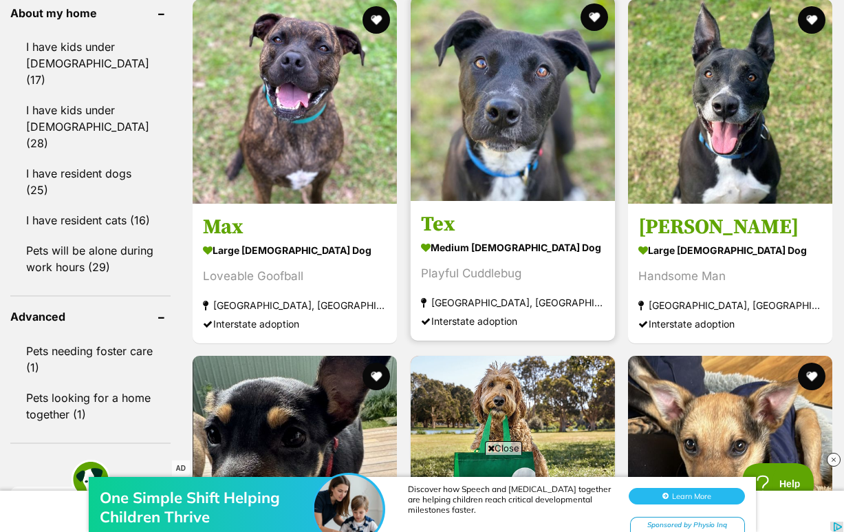
click at [478, 191] on img at bounding box center [513, 99] width 204 height 204
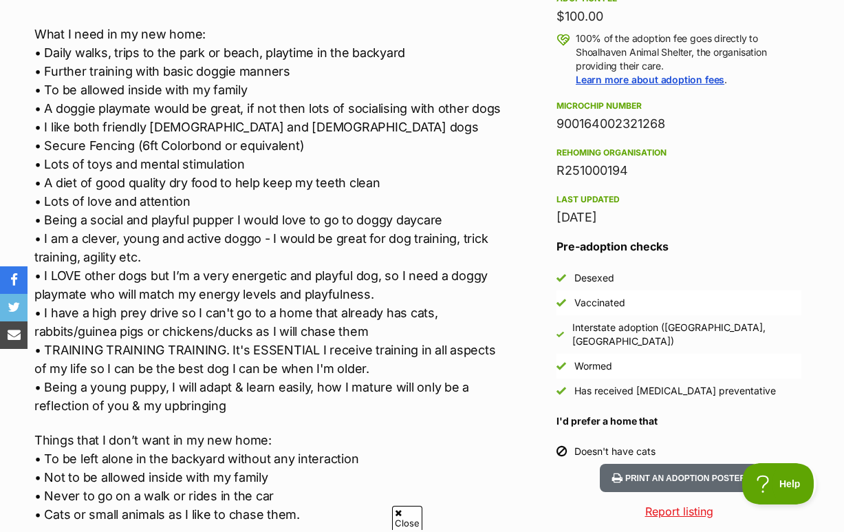
scroll to position [1038, 0]
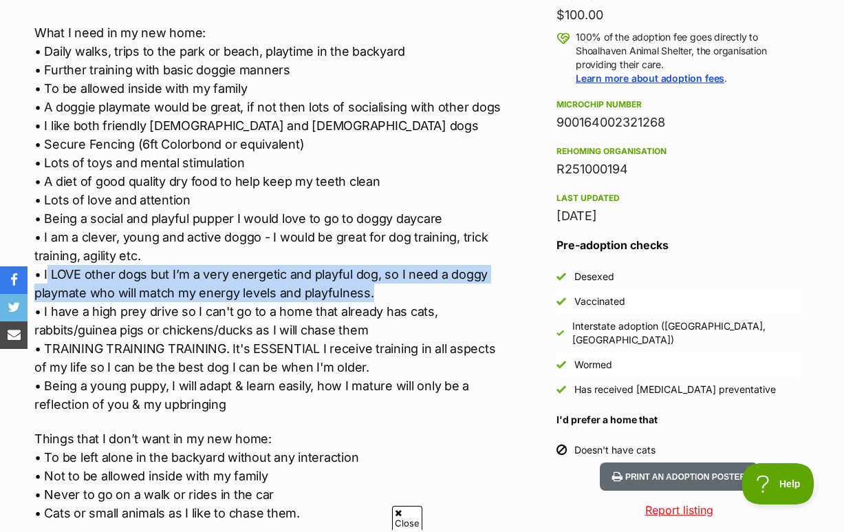
drag, startPoint x: 46, startPoint y: 289, endPoint x: 369, endPoint y: 310, distance: 324.0
click at [369, 310] on p "NOTE: You are unable to meet [PERSON_NAME] until/unless you have been notified …" at bounding box center [268, 162] width 468 height 501
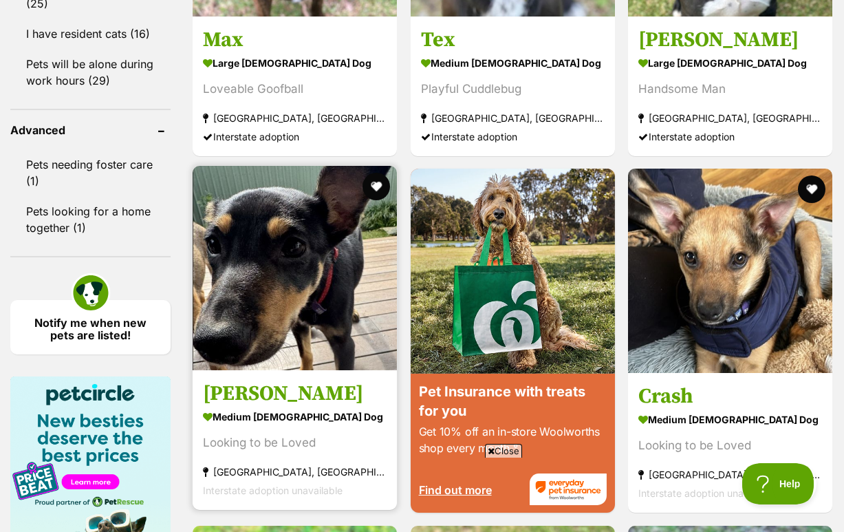
scroll to position [1482, 0]
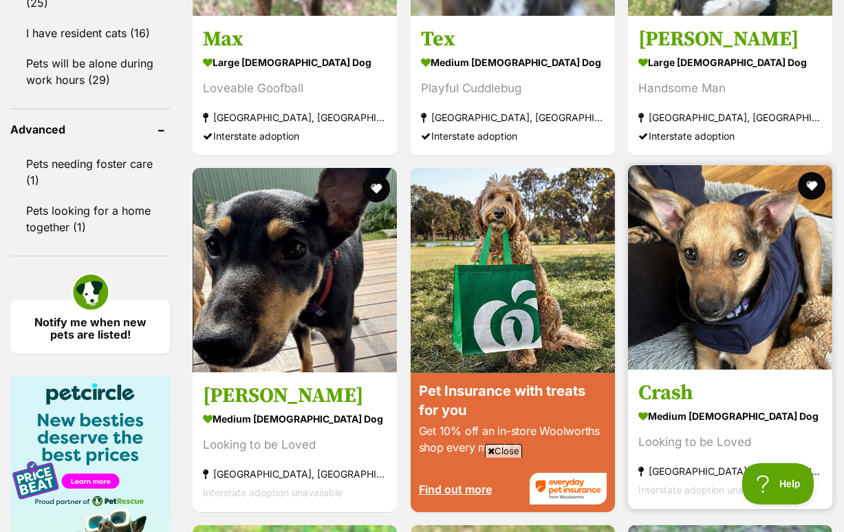
click at [635, 280] on img at bounding box center [730, 267] width 204 height 204
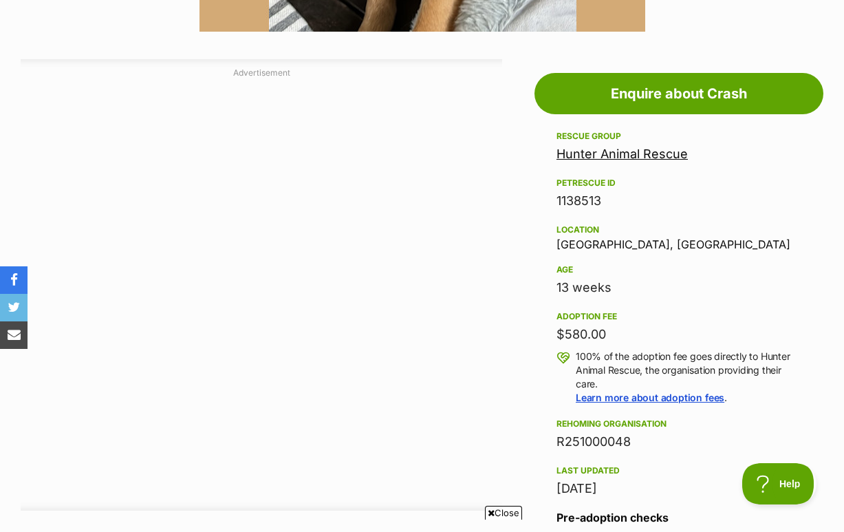
scroll to position [701, 0]
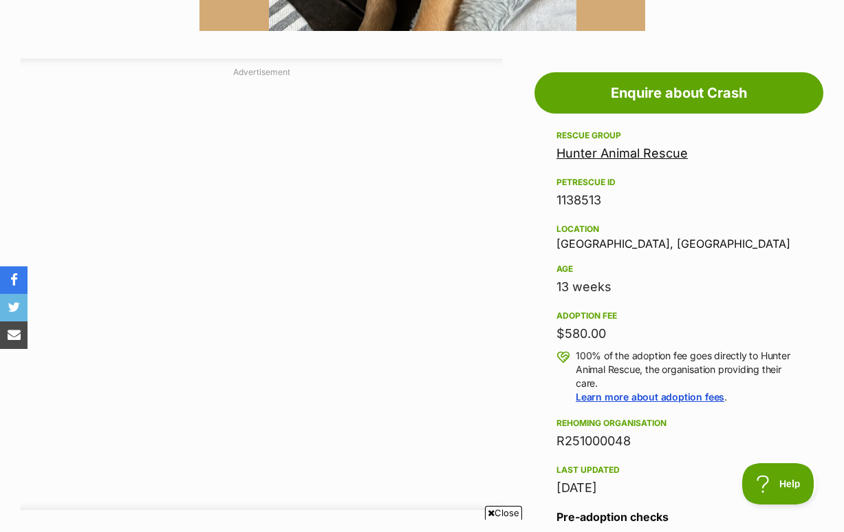
drag, startPoint x: 617, startPoint y: 381, endPoint x: 512, endPoint y: 381, distance: 105.2
click at [585, 343] on div "$580.00" at bounding box center [678, 333] width 245 height 19
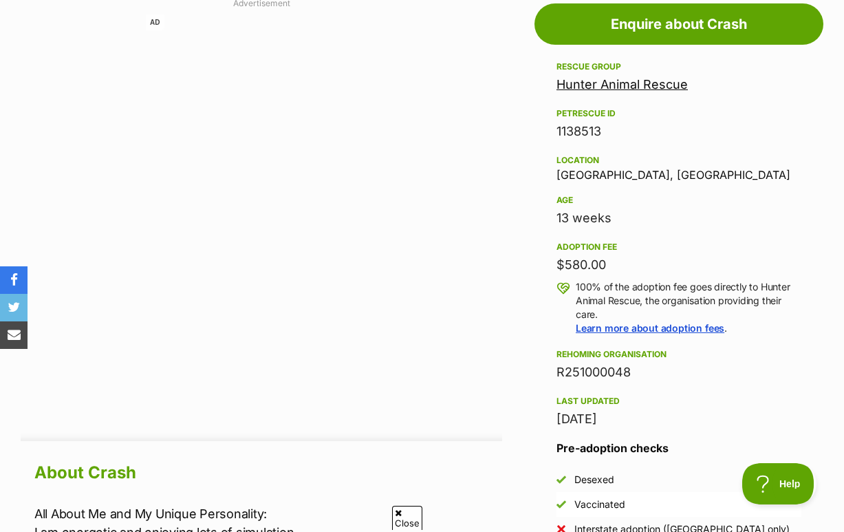
scroll to position [770, 0]
drag, startPoint x: 562, startPoint y: 270, endPoint x: 623, endPoint y: 269, distance: 60.5
click at [623, 227] on div "13 weeks" at bounding box center [678, 217] width 245 height 19
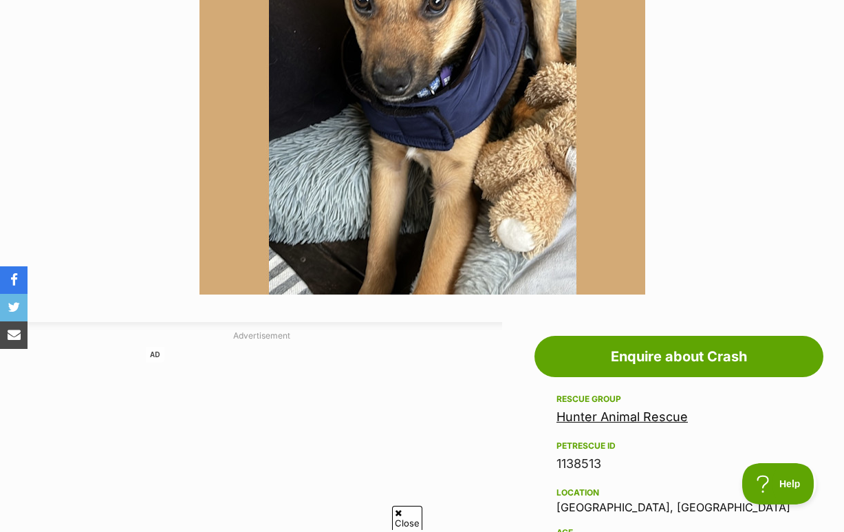
scroll to position [0, 0]
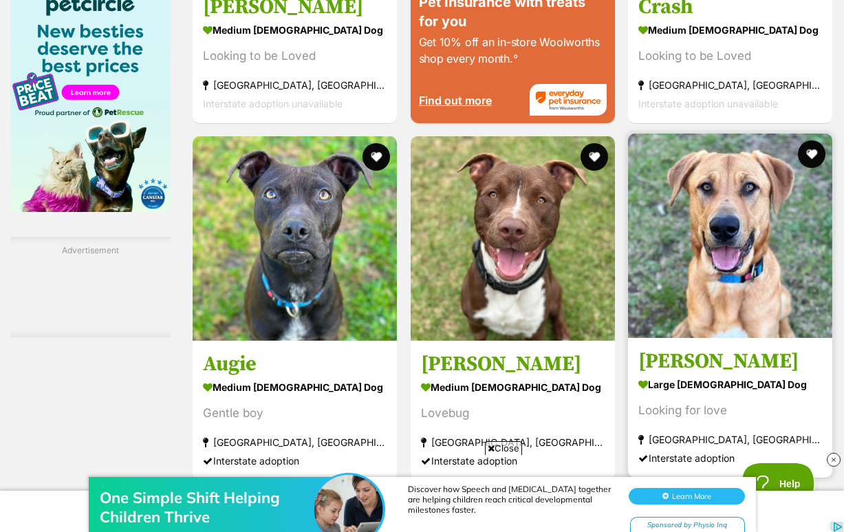
scroll to position [1812, 0]
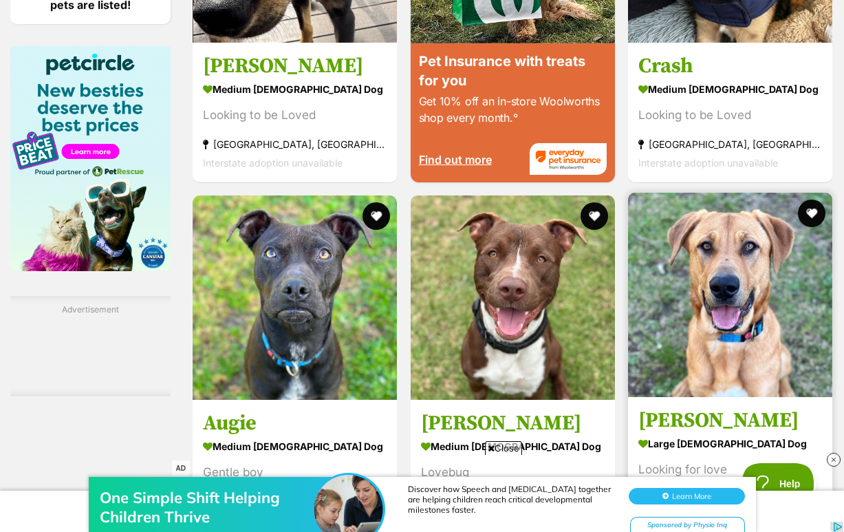
click at [704, 212] on img at bounding box center [730, 295] width 204 height 204
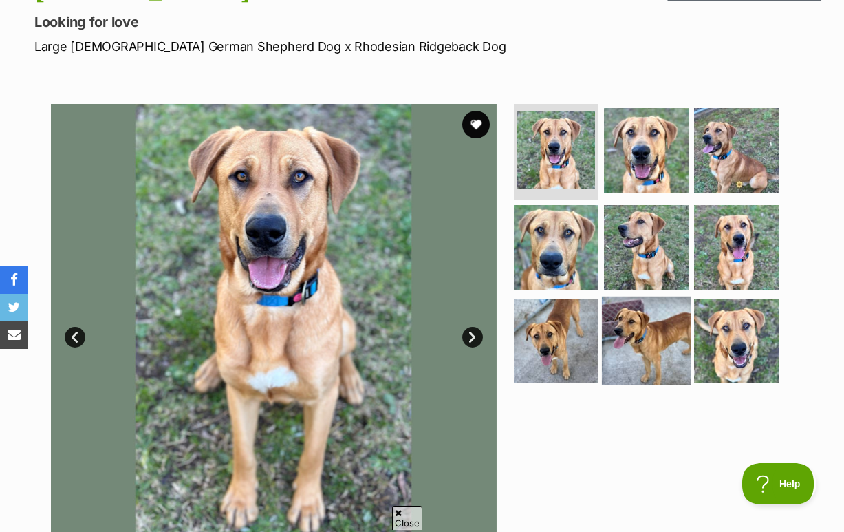
click at [626, 380] on img at bounding box center [646, 340] width 89 height 89
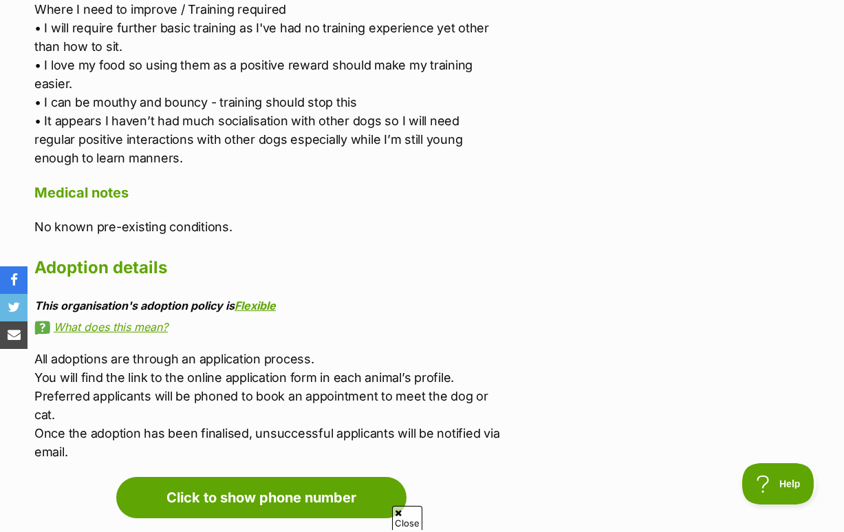
scroll to position [2092, 0]
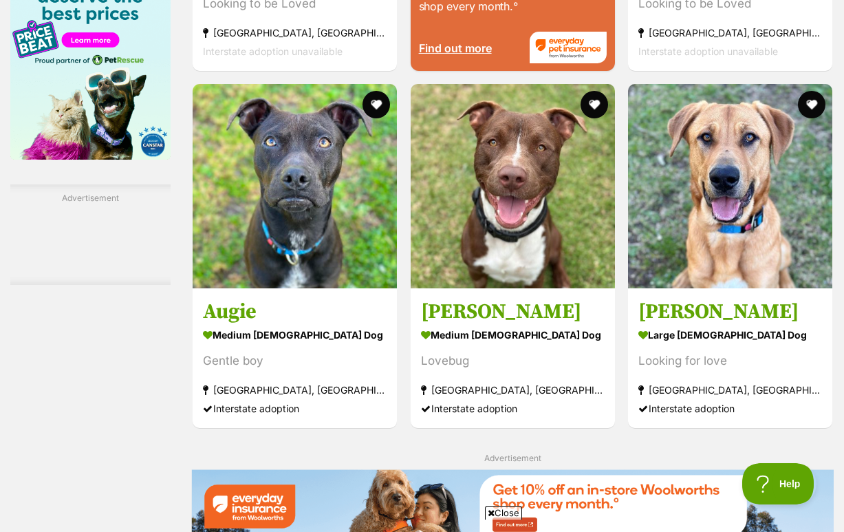
scroll to position [1923, 0]
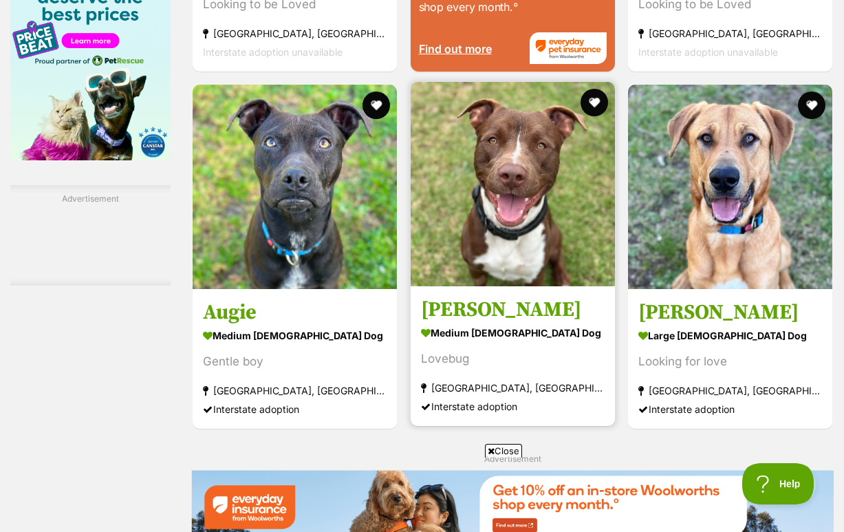
click at [448, 278] on img at bounding box center [513, 184] width 204 height 204
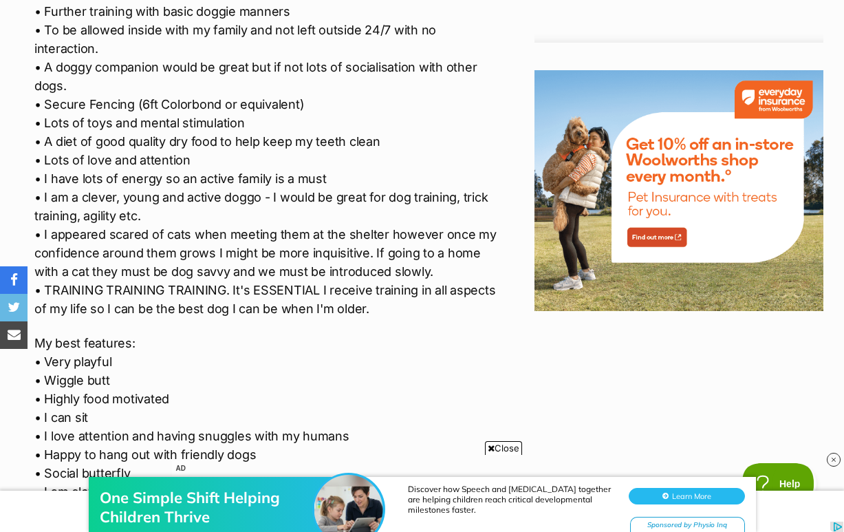
scroll to position [1555, 0]
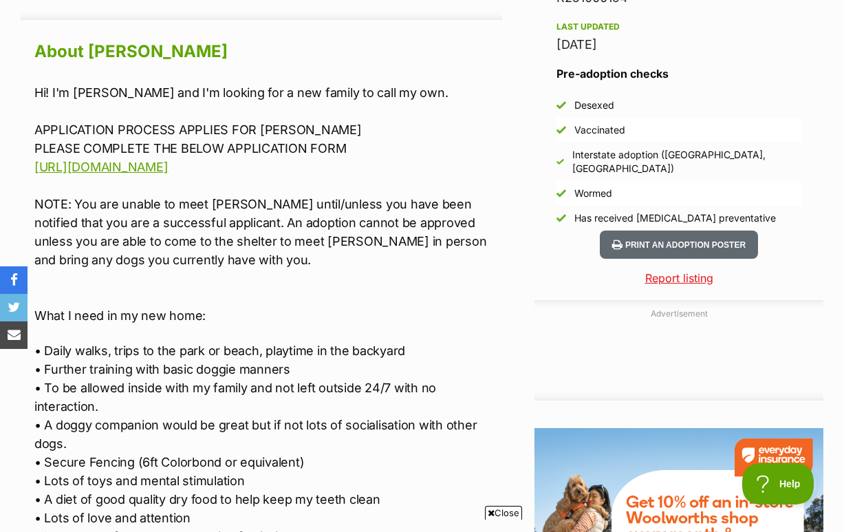
scroll to position [1645, 0]
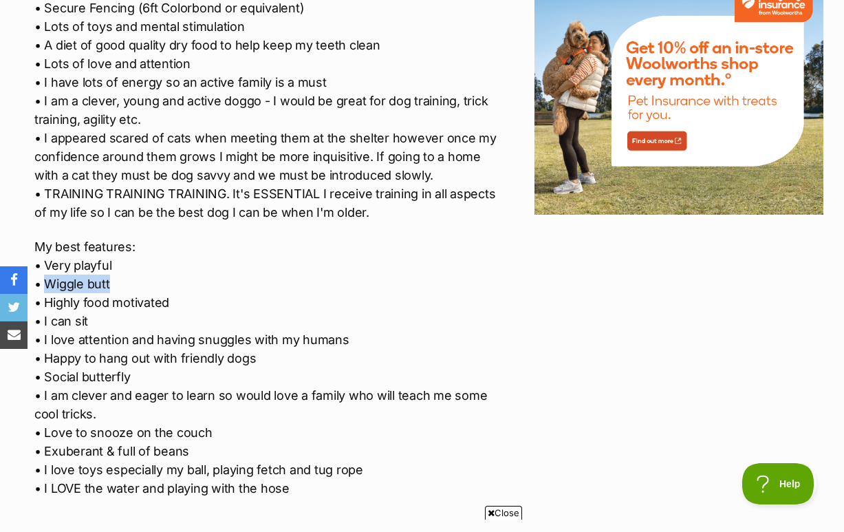
drag, startPoint x: 47, startPoint y: 298, endPoint x: 122, endPoint y: 300, distance: 75.7
click at [122, 300] on p "My best features: • Very playful • Wiggle butt • Highly food motivated • I can …" at bounding box center [268, 367] width 468 height 260
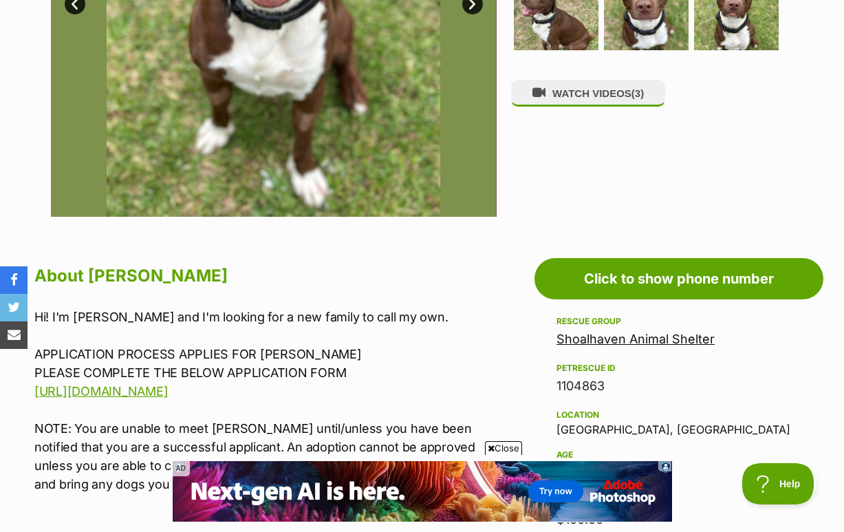
scroll to position [493, 0]
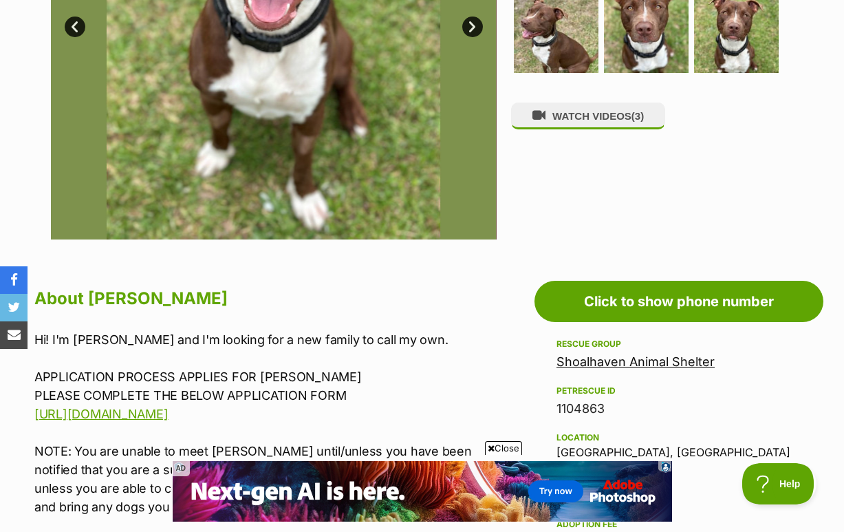
click at [343, 314] on h2 "About [PERSON_NAME]" at bounding box center [268, 298] width 468 height 30
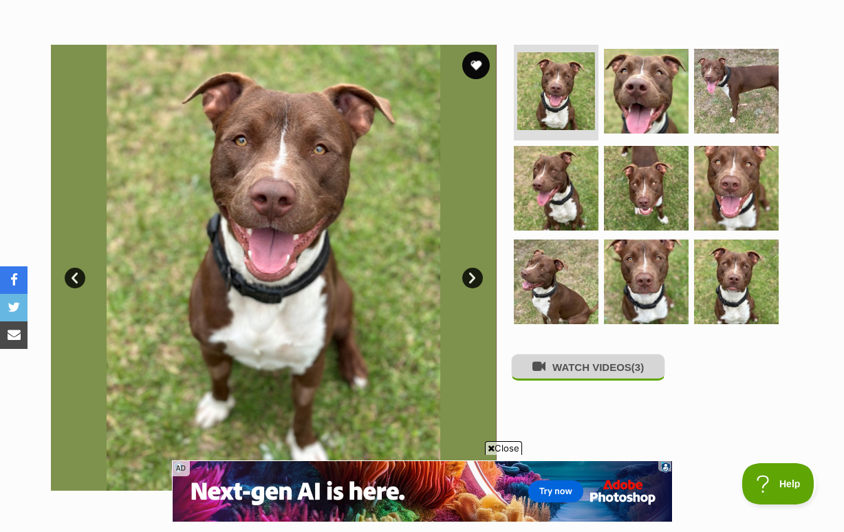
scroll to position [239, 0]
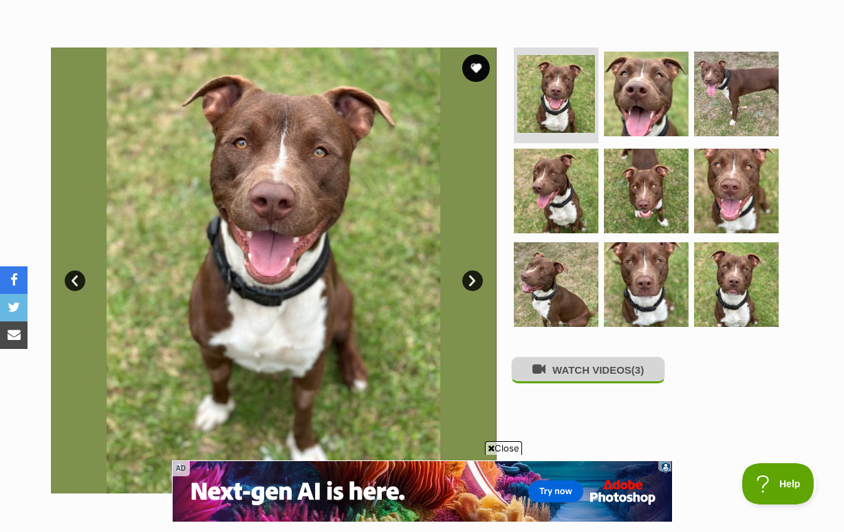
click at [596, 383] on button "WATCH VIDEOS (3)" at bounding box center [588, 369] width 154 height 27
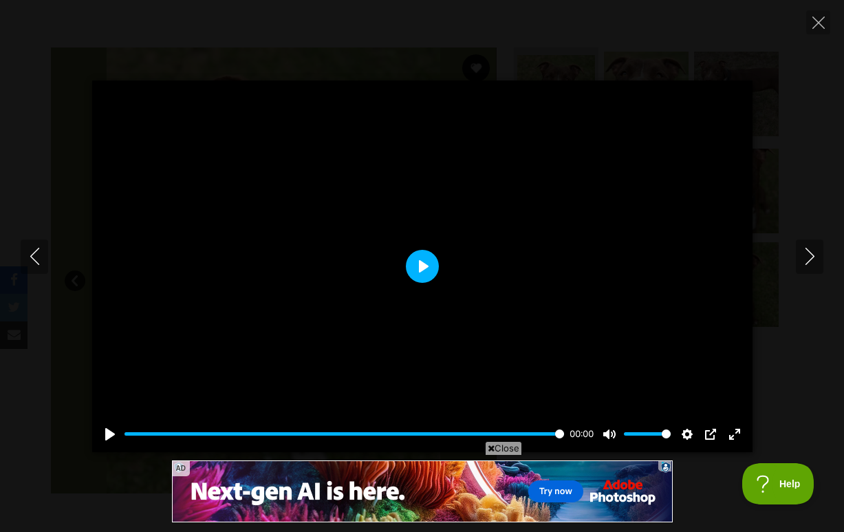
click at [411, 266] on button "Play" at bounding box center [422, 266] width 33 height 33
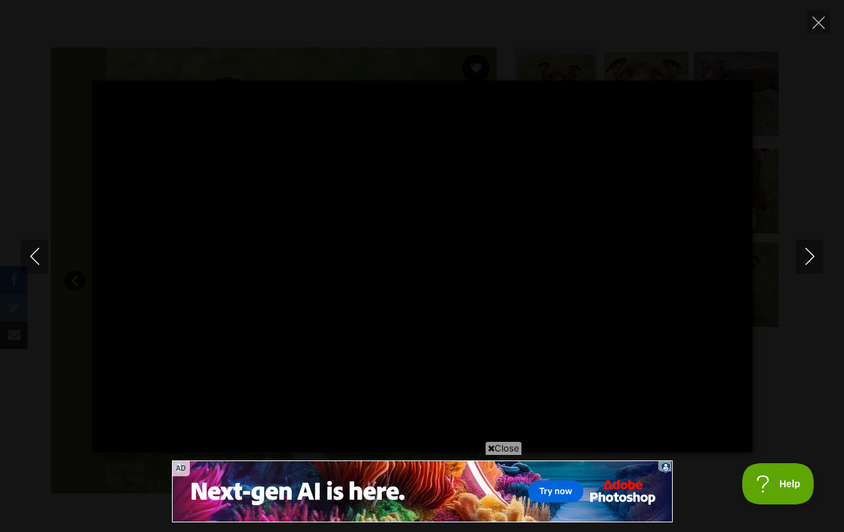
click at [794, 257] on div "Pause Play % buffered 00:00 -00:24 Unmute Mute Disable captions Enable captions…" at bounding box center [422, 265] width 844 height 371
type input "6.74"
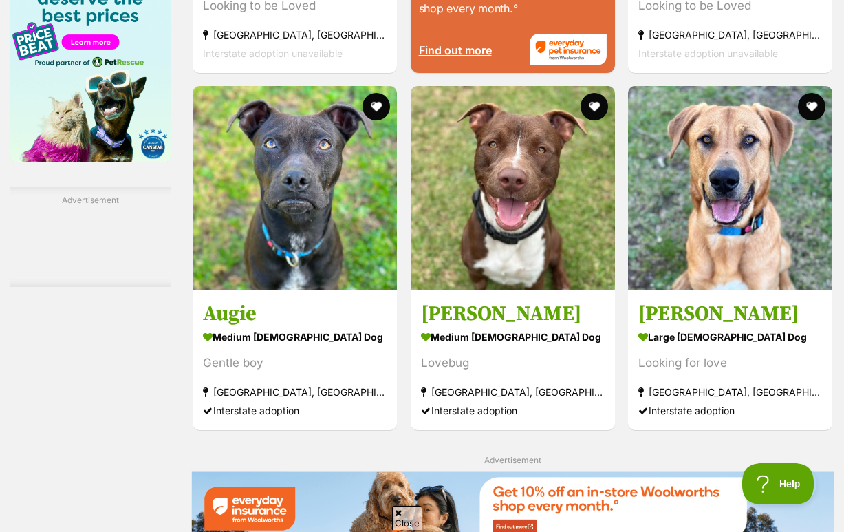
scroll to position [1982, 0]
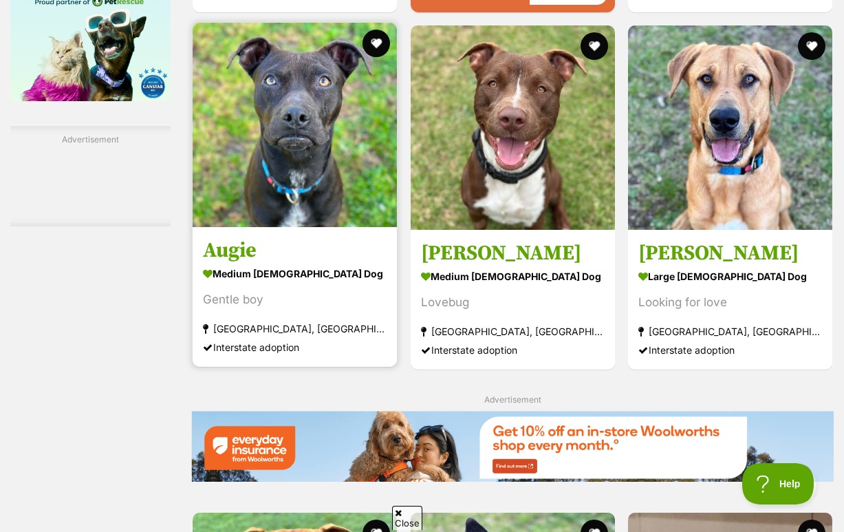
click at [303, 263] on h3 "Augie" at bounding box center [295, 250] width 184 height 26
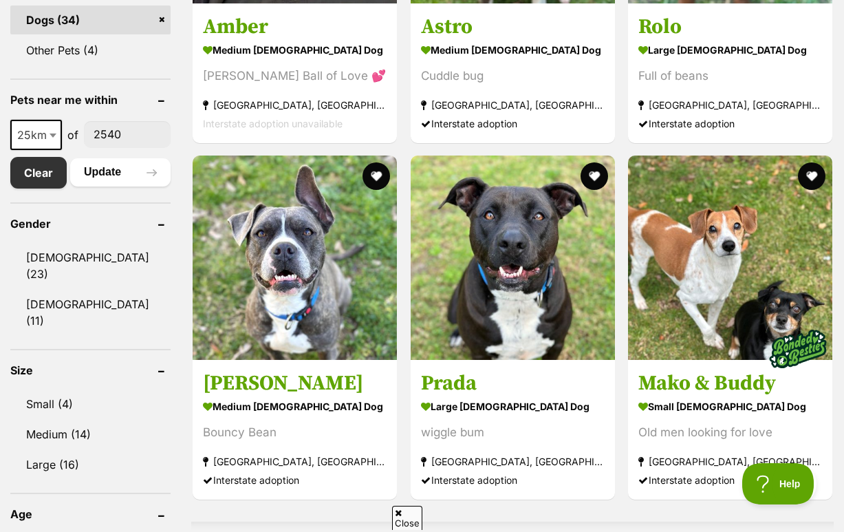
scroll to position [0, 0]
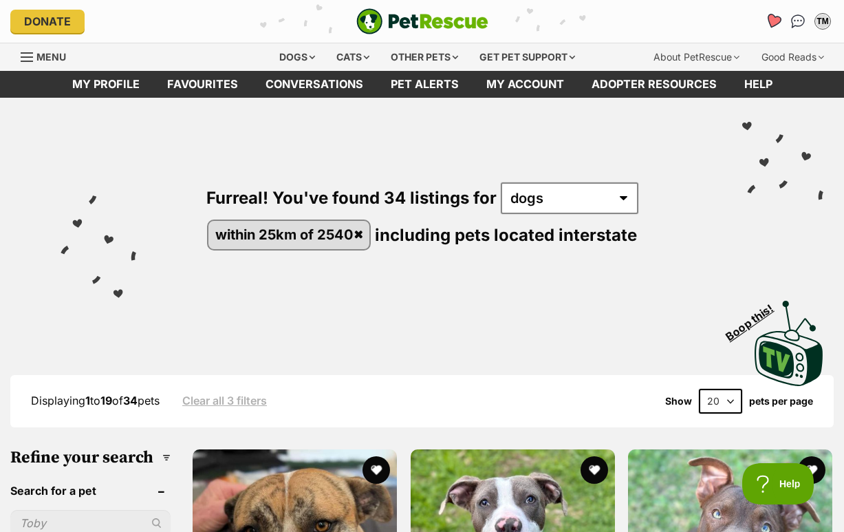
click at [764, 27] on icon "Favourites" at bounding box center [773, 21] width 19 height 18
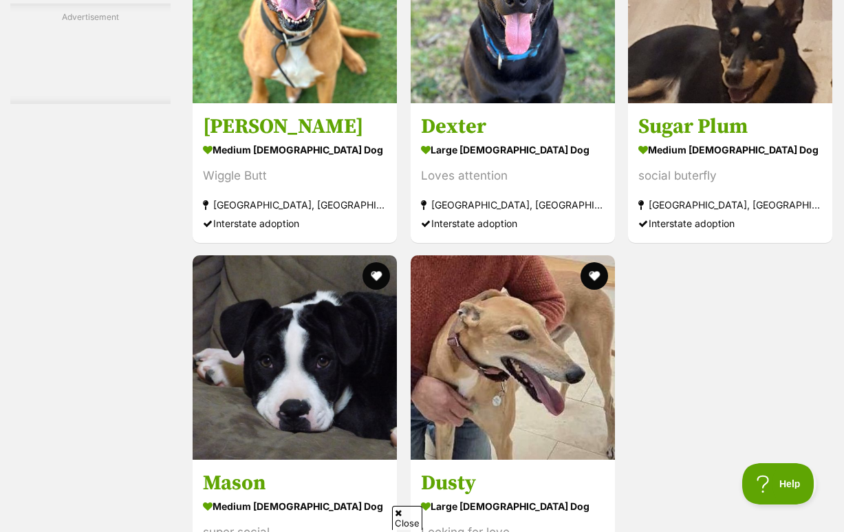
scroll to position [2663, 0]
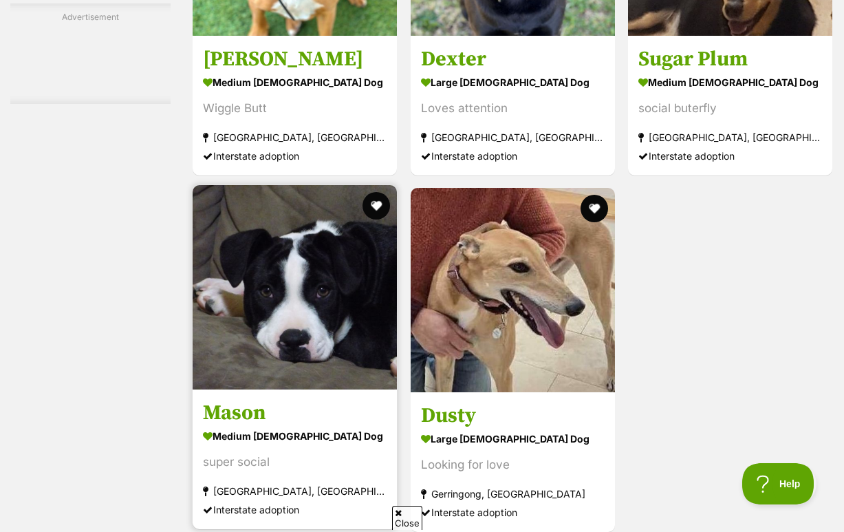
click at [325, 296] on img at bounding box center [295, 287] width 204 height 204
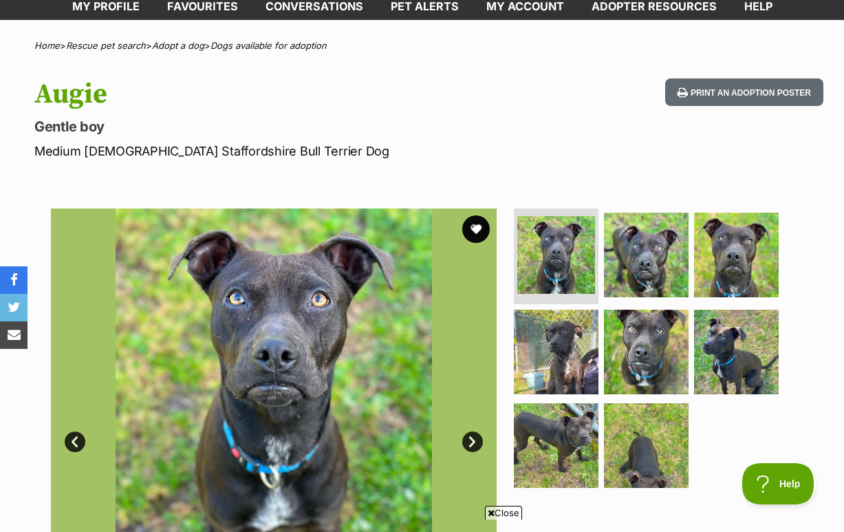
scroll to position [84, 0]
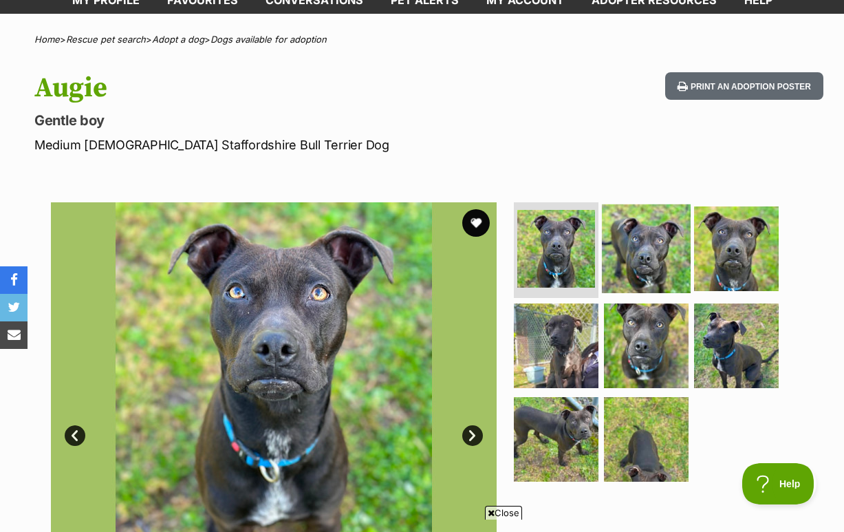
click at [642, 282] on img at bounding box center [646, 248] width 89 height 89
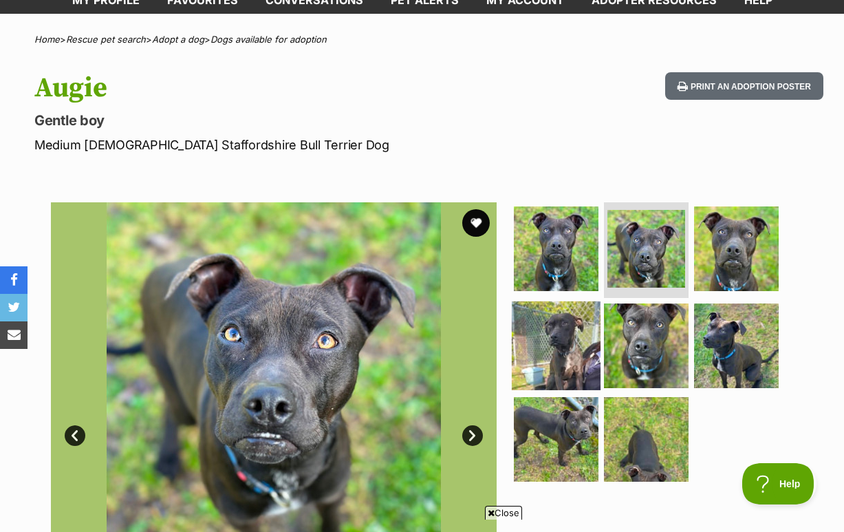
click at [563, 363] on img at bounding box center [556, 345] width 89 height 89
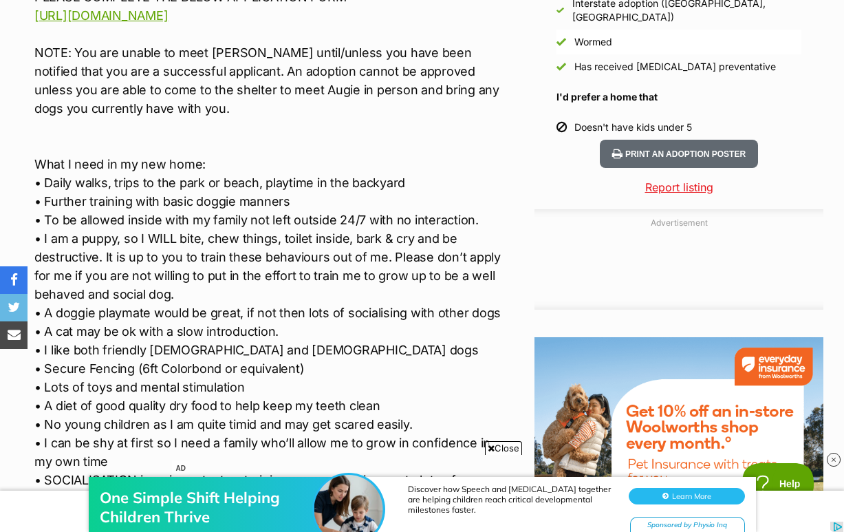
scroll to position [1347, 0]
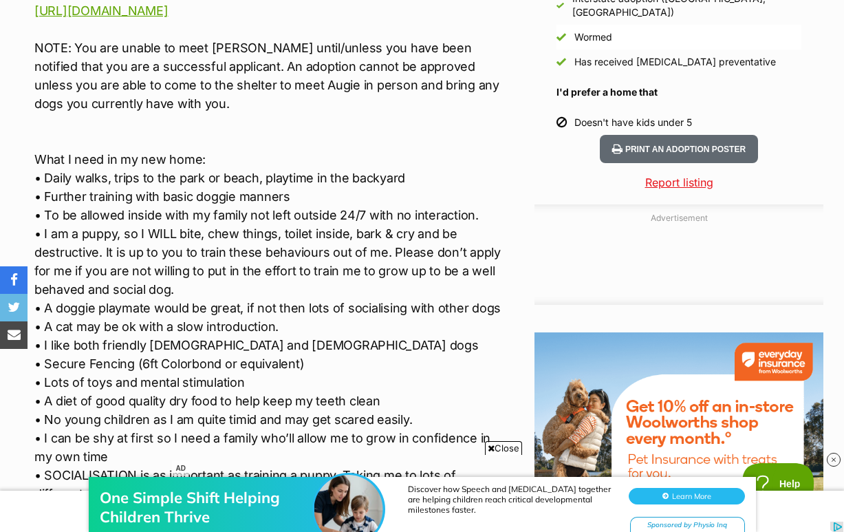
drag, startPoint x: 576, startPoint y: 184, endPoint x: 734, endPoint y: 184, distance: 157.5
click at [734, 135] on li "Doesn't have kids under 5" at bounding box center [678, 122] width 245 height 25
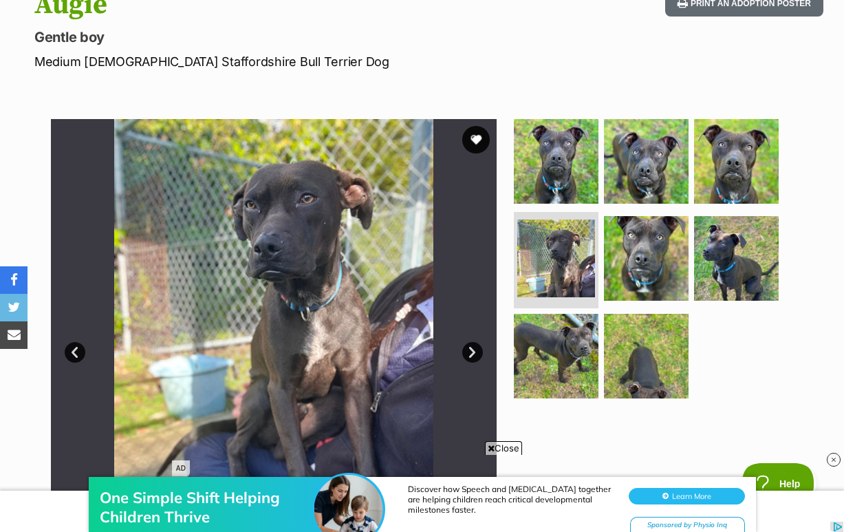
scroll to position [164, 0]
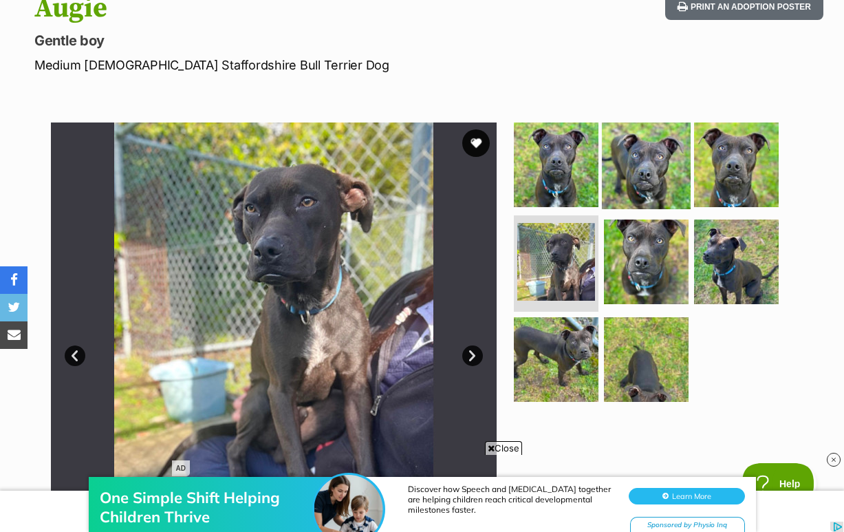
click at [641, 208] on img at bounding box center [646, 164] width 89 height 89
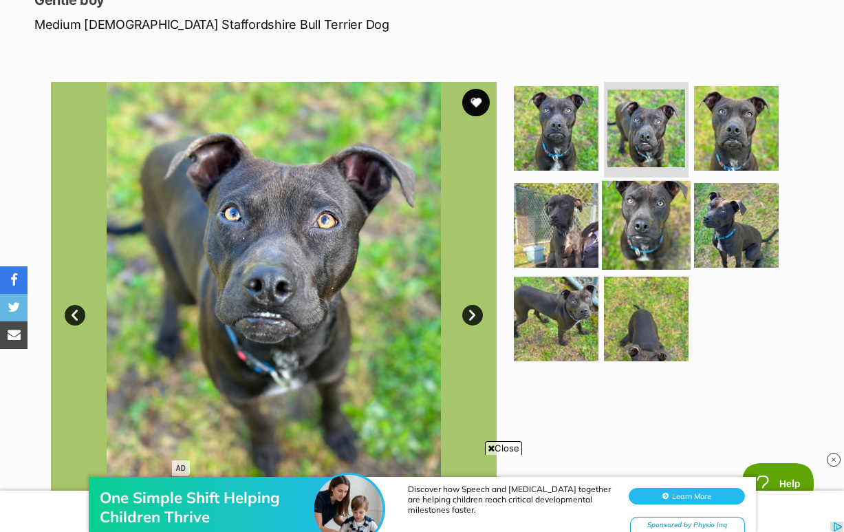
scroll to position [214, 0]
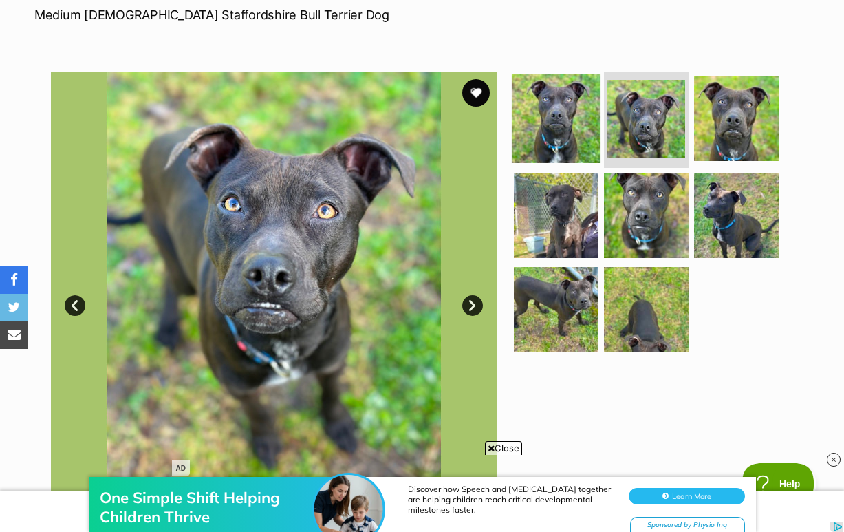
click at [552, 146] on img at bounding box center [556, 118] width 89 height 89
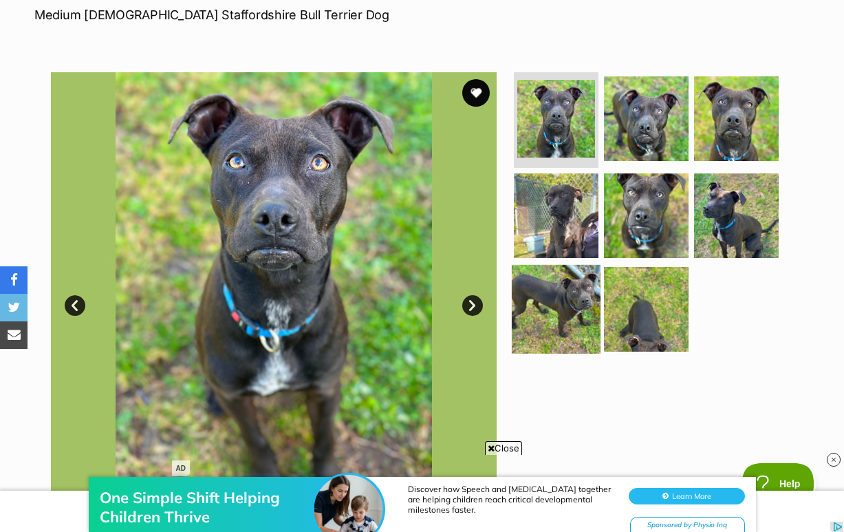
click at [555, 330] on img at bounding box center [556, 309] width 89 height 89
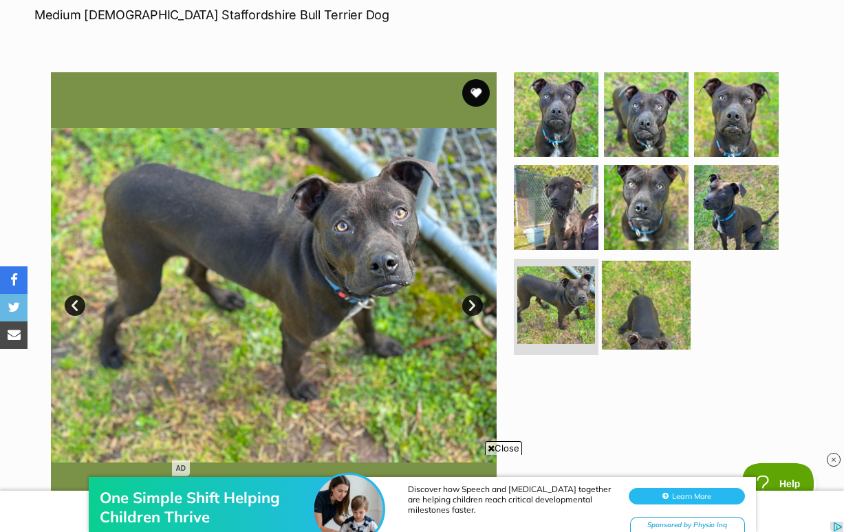
click at [637, 349] on img at bounding box center [646, 305] width 89 height 89
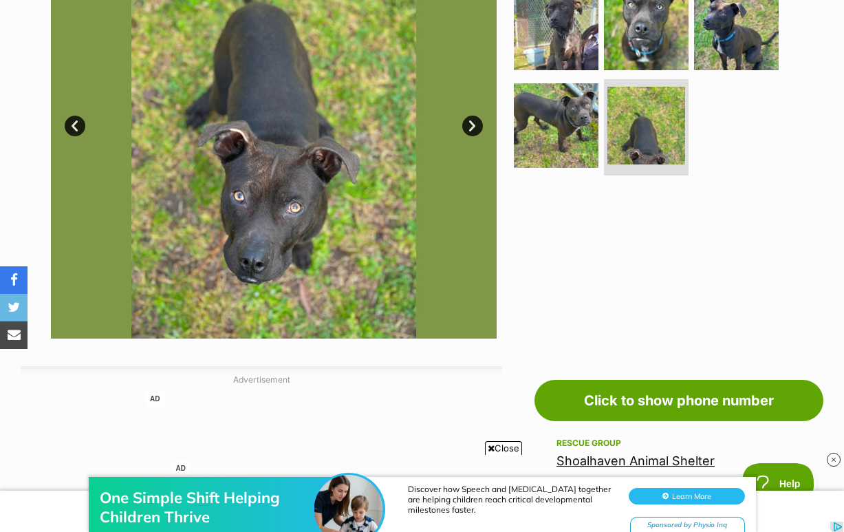
scroll to position [396, 0]
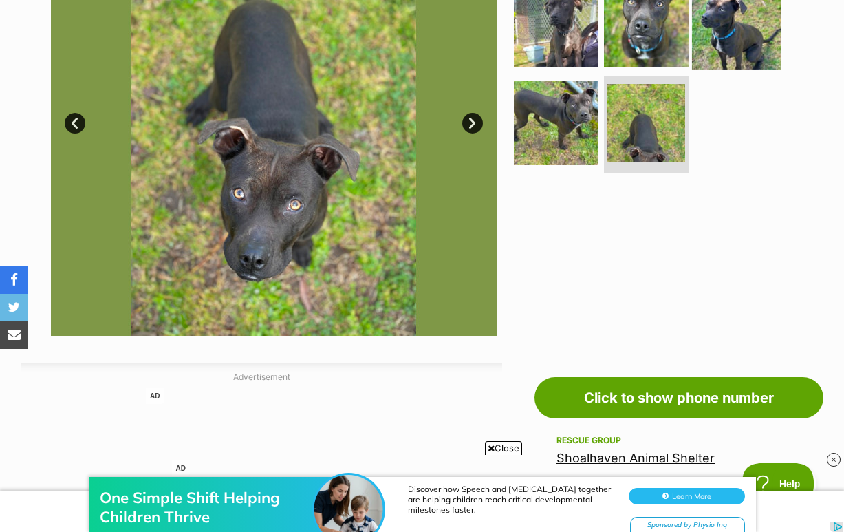
click at [720, 60] on img at bounding box center [736, 25] width 89 height 89
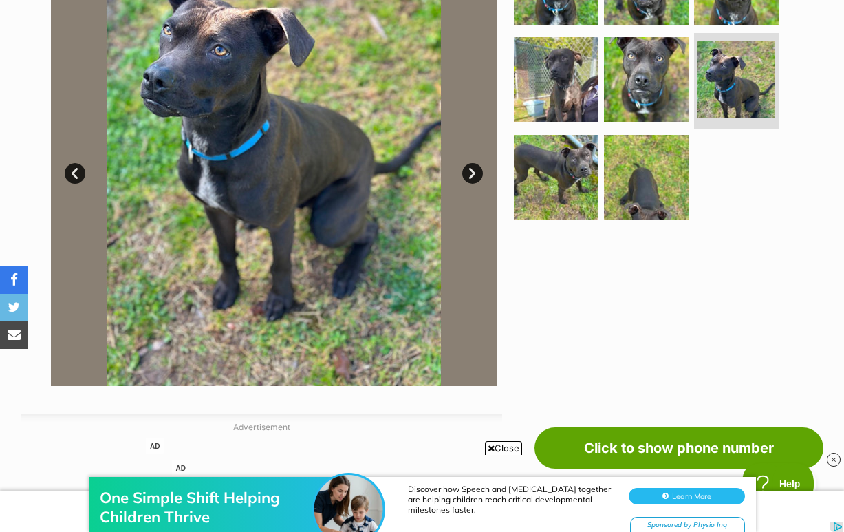
scroll to position [326, 0]
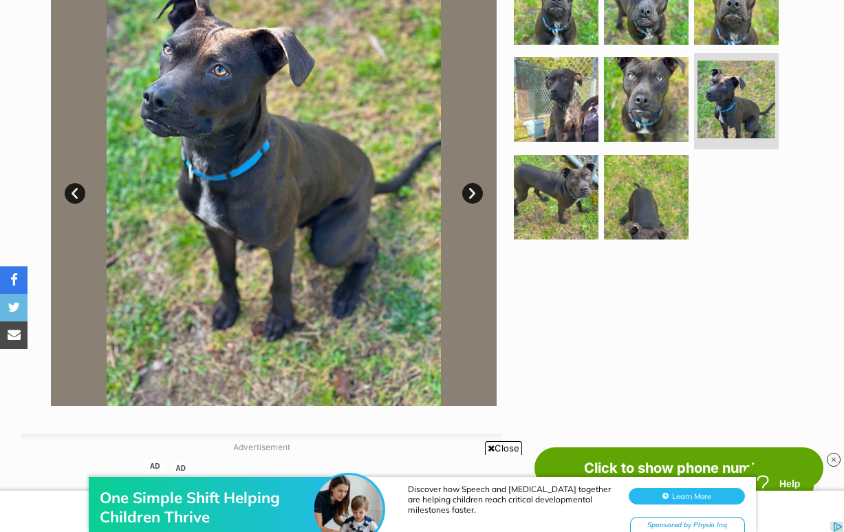
click at [470, 204] on link "Next" at bounding box center [472, 193] width 21 height 21
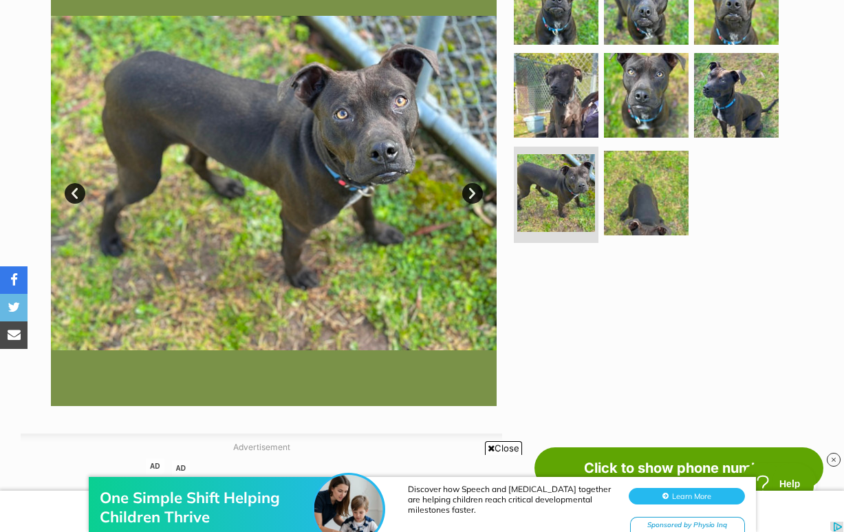
click at [470, 204] on link "Next" at bounding box center [472, 193] width 21 height 21
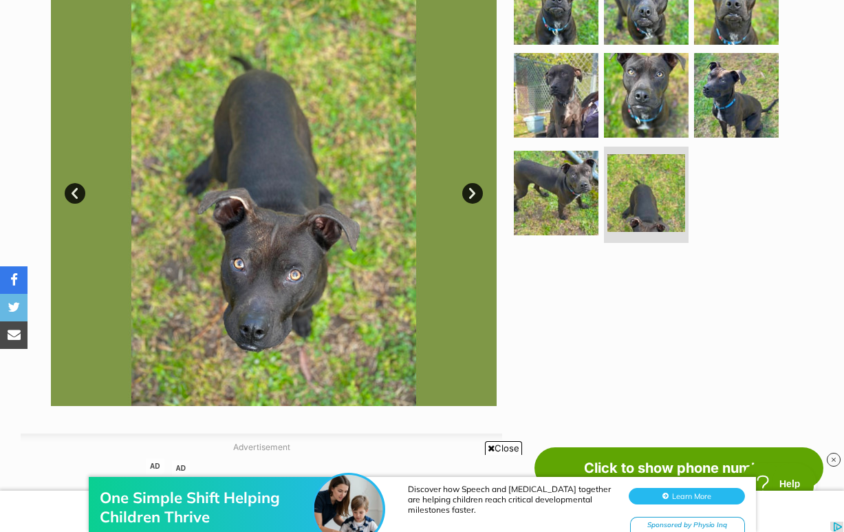
click at [470, 204] on link "Next" at bounding box center [472, 193] width 21 height 21
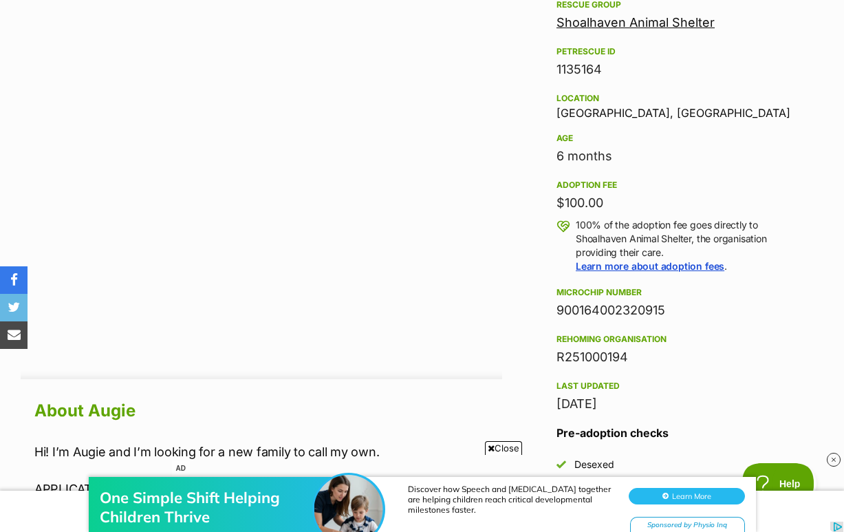
scroll to position [859, 0]
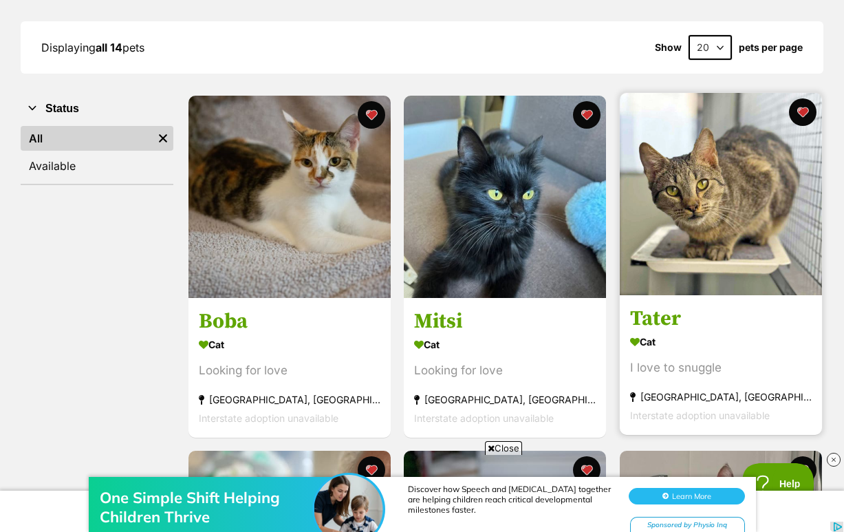
click at [699, 295] on img at bounding box center [721, 194] width 202 height 202
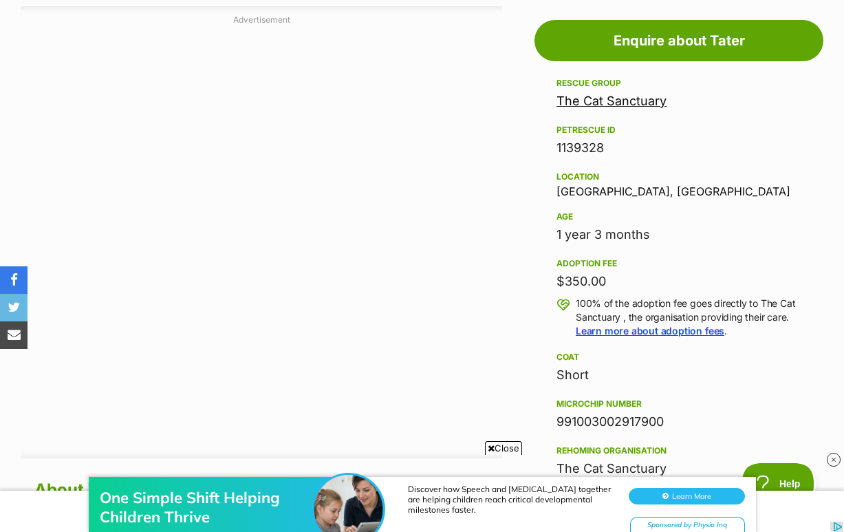
drag, startPoint x: 554, startPoint y: 318, endPoint x: 621, endPoint y: 318, distance: 66.7
click at [621, 318] on aside "Rescue group The Cat Sanctuary PetRescue ID 1139328 Location Eagle Vale, NSW Ag…" at bounding box center [678, 368] width 289 height 587
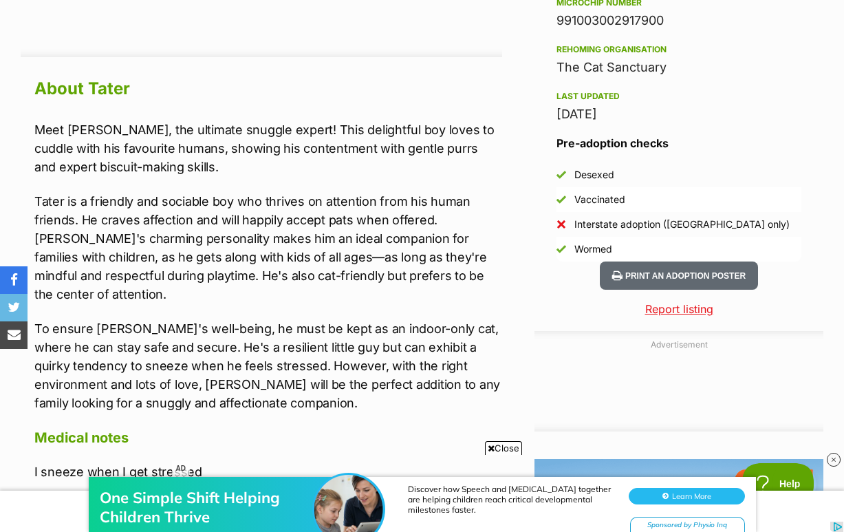
scroll to position [1156, 0]
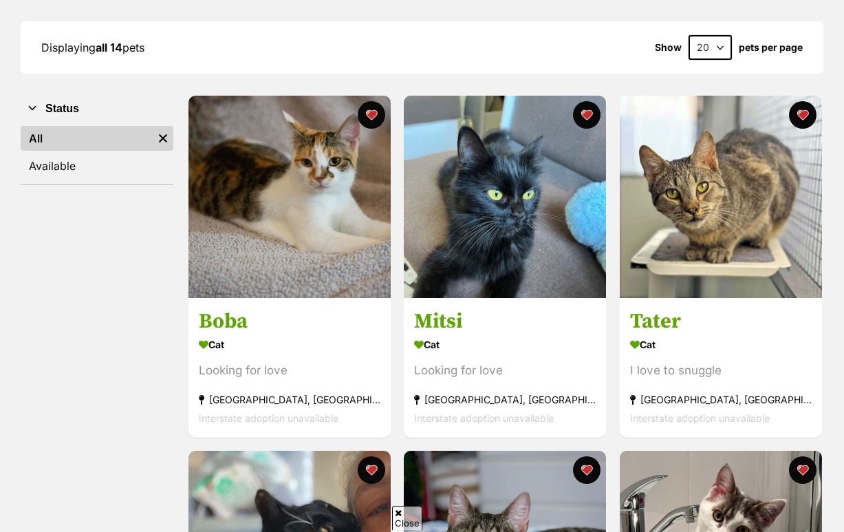
scroll to position [186, 0]
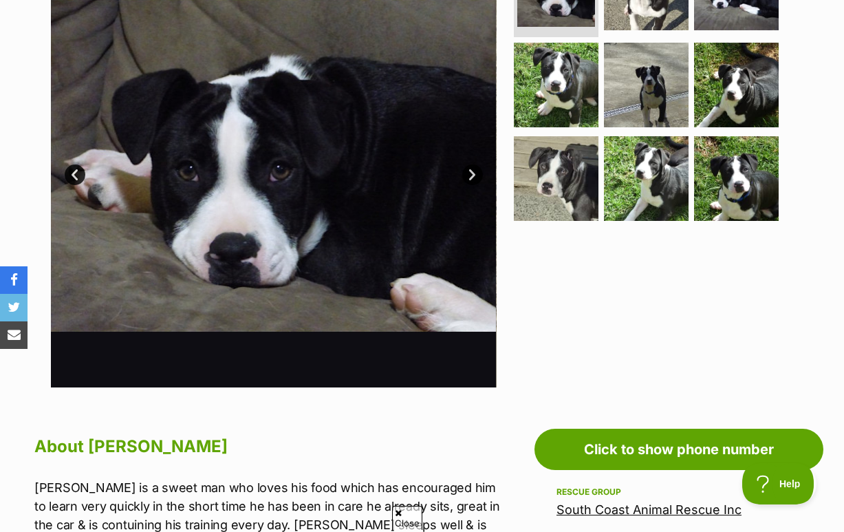
scroll to position [349, 0]
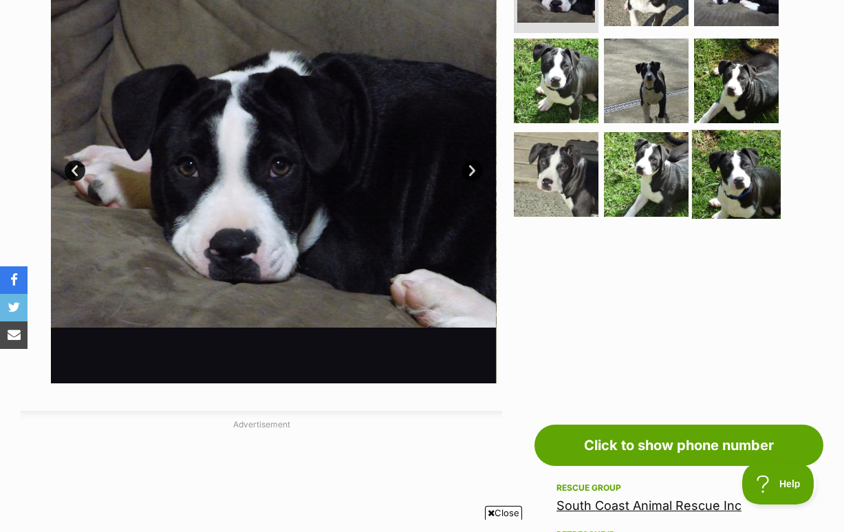
click at [736, 204] on img at bounding box center [736, 174] width 89 height 89
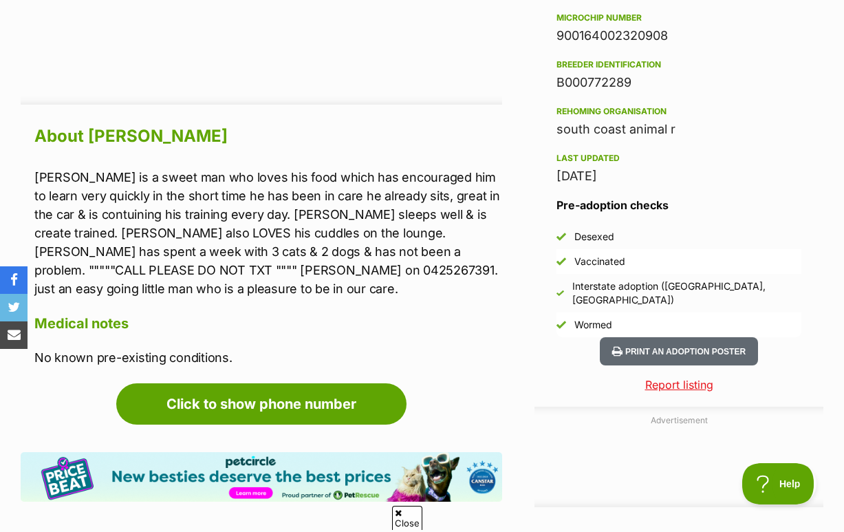
scroll to position [1109, 0]
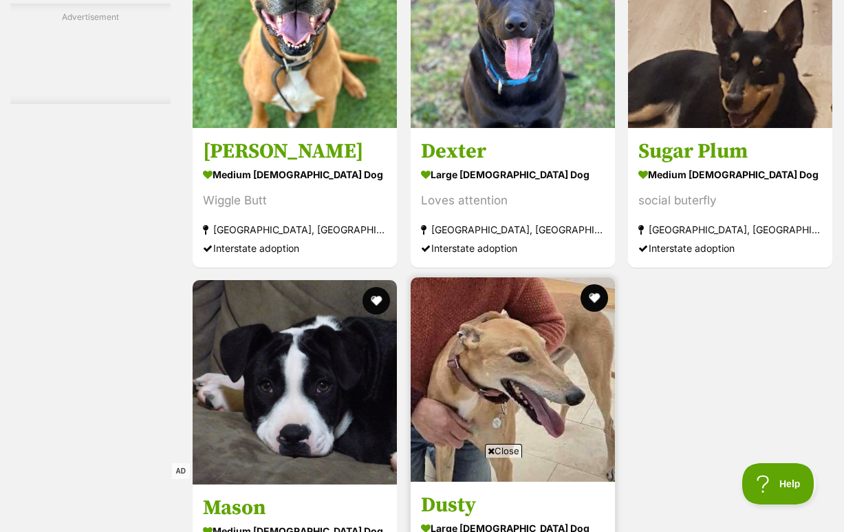
scroll to position [2461, 0]
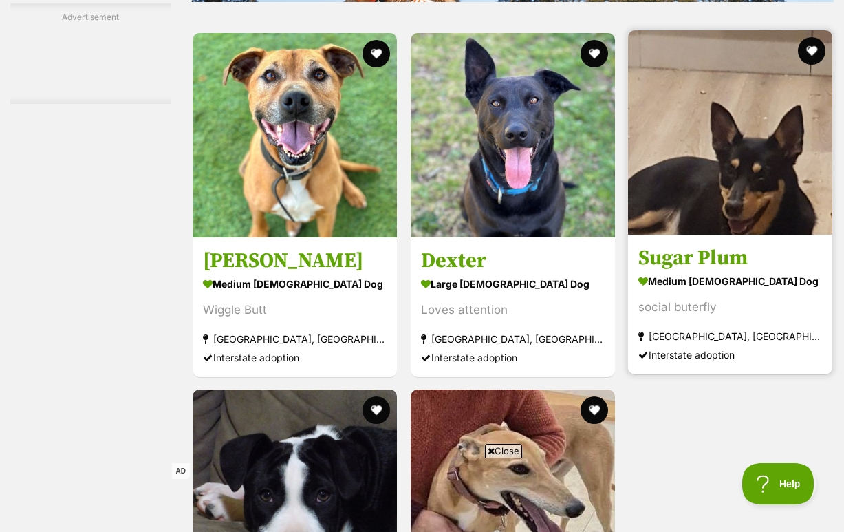
click at [685, 235] on img at bounding box center [730, 132] width 204 height 204
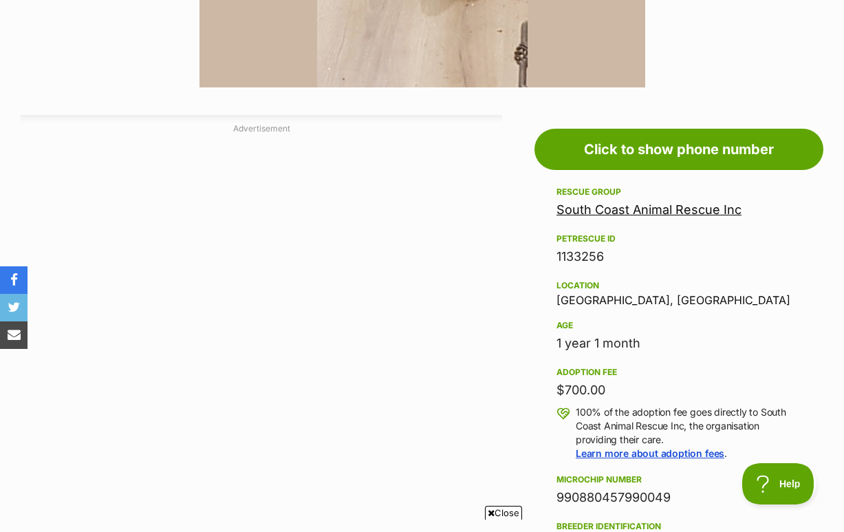
scroll to position [645, 0]
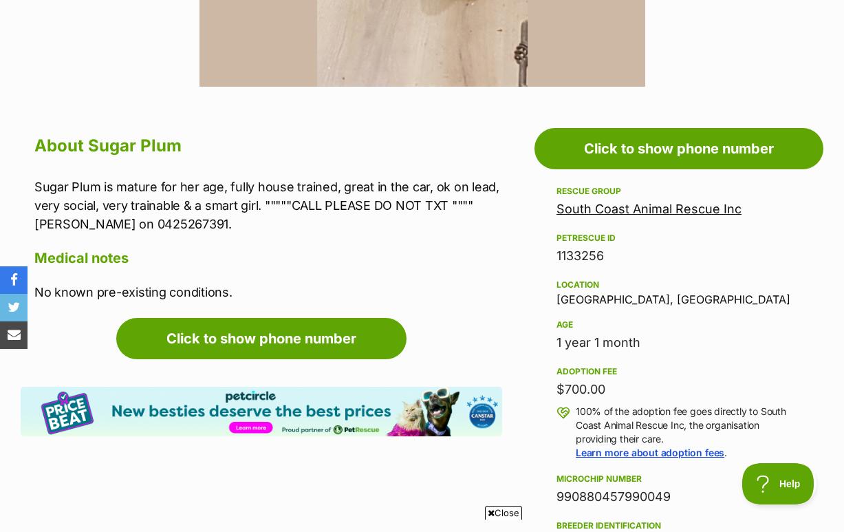
drag, startPoint x: 616, startPoint y: 440, endPoint x: 550, endPoint y: 440, distance: 66.7
click at [550, 440] on aside "Rescue group South Coast Animal Rescue Inc PetRescue ID 1133256 Location Nowra,…" at bounding box center [678, 533] width 289 height 700
click at [550, 400] on aside "Rescue group South Coast Animal Rescue Inc PetRescue ID 1133256 Location Nowra,…" at bounding box center [678, 533] width 289 height 700
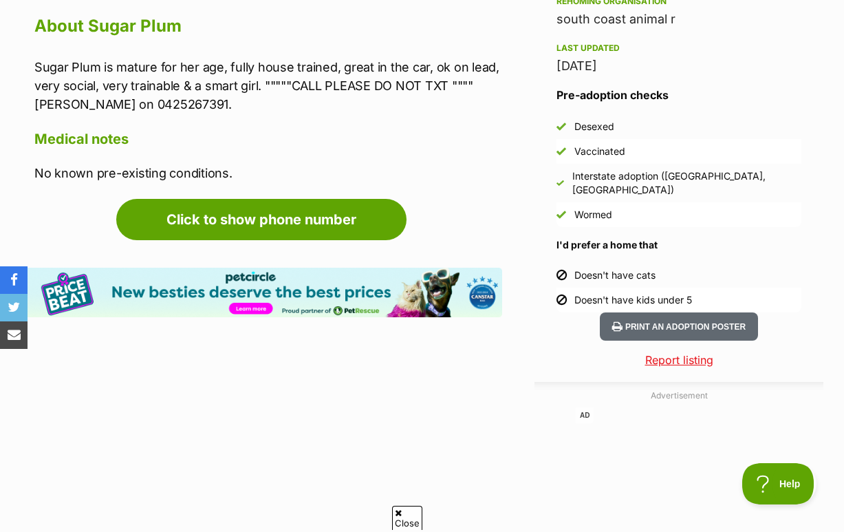
scroll to position [1220, 0]
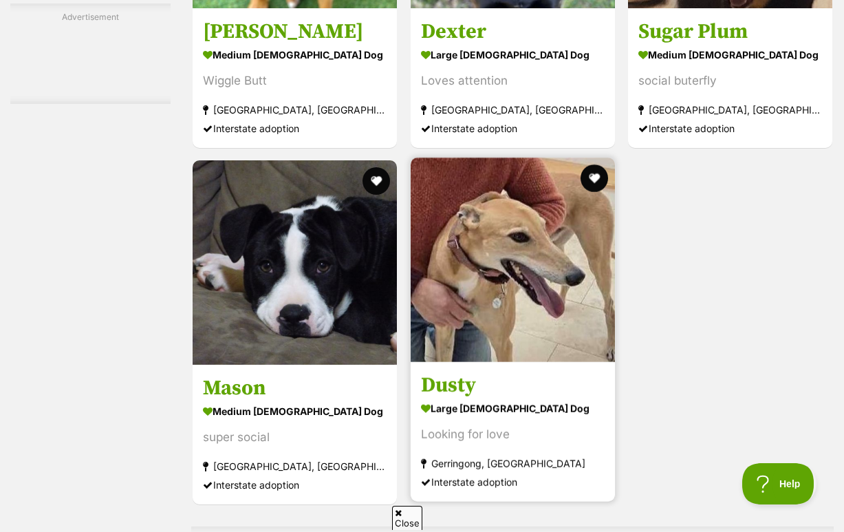
scroll to position [2690, 0]
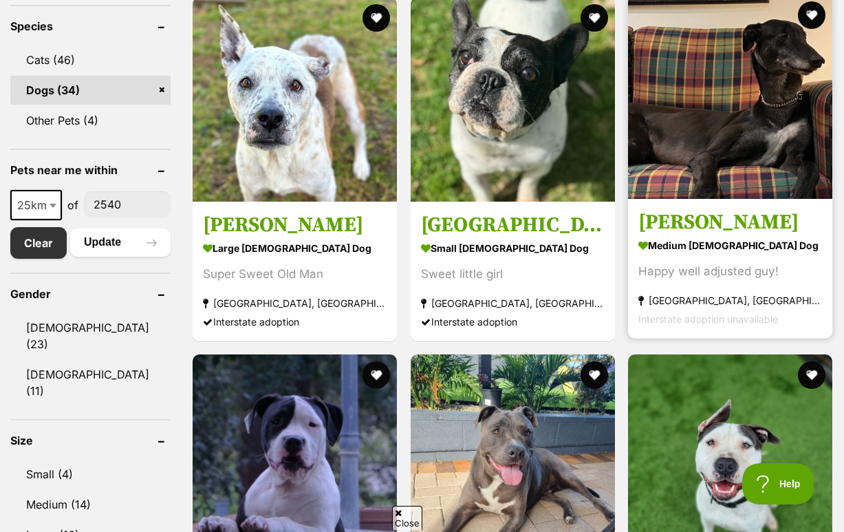
scroll to position [575, 0]
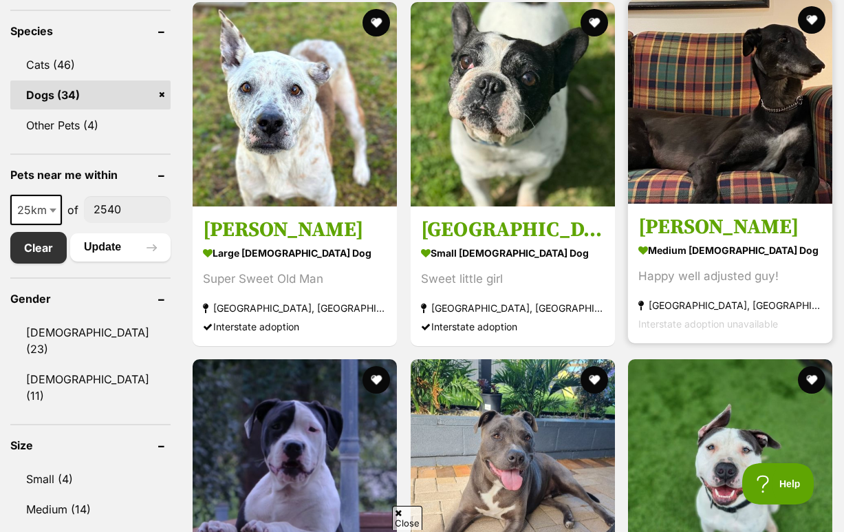
click at [746, 158] on img at bounding box center [730, 101] width 204 height 204
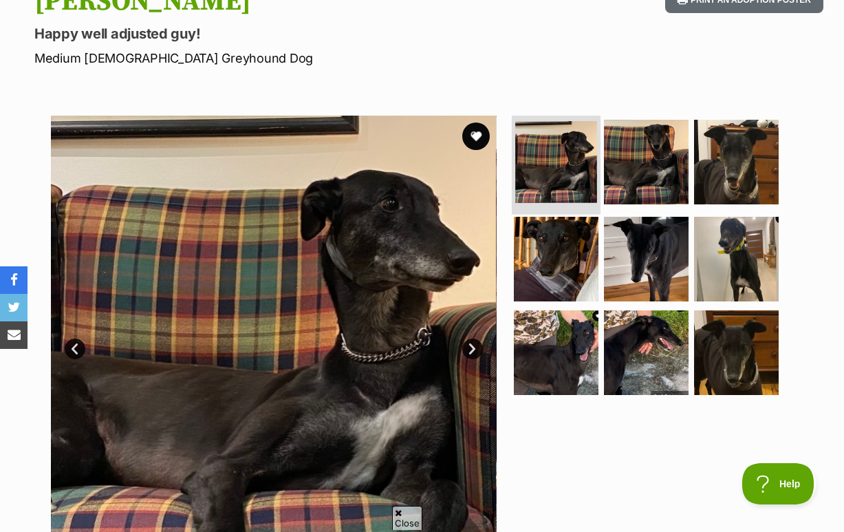
click at [570, 203] on img at bounding box center [556, 162] width 82 height 82
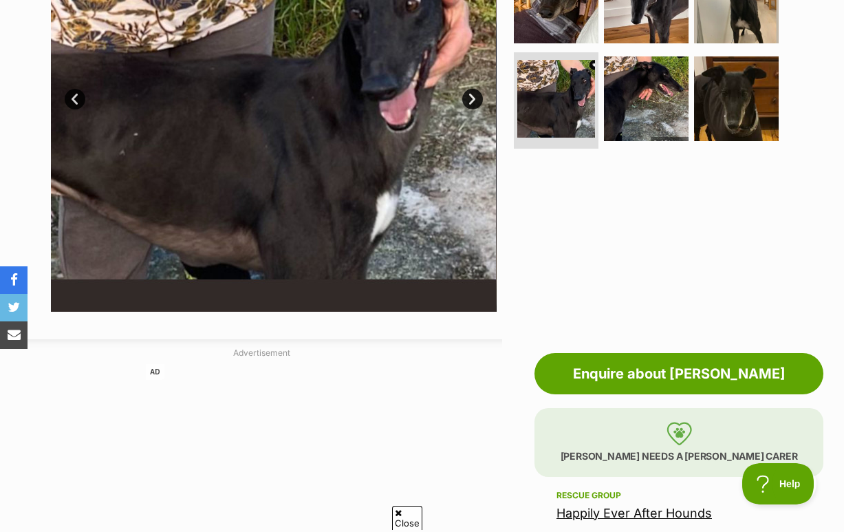
scroll to position [424, 0]
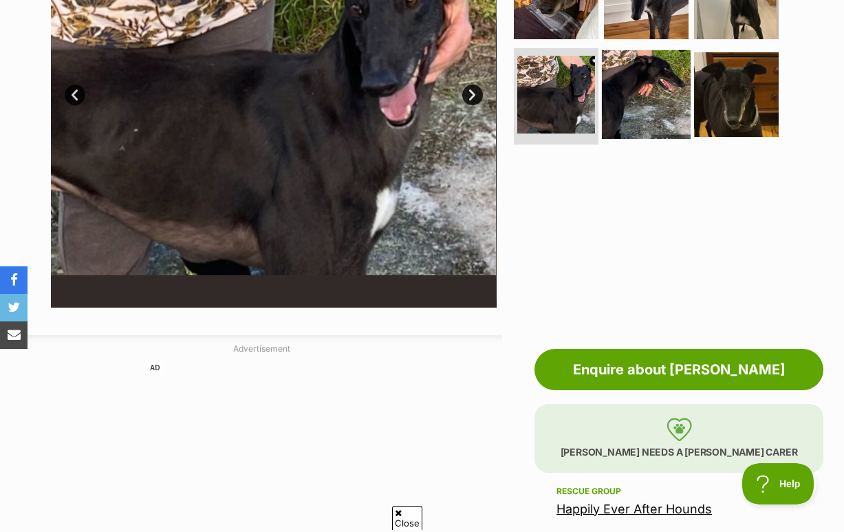
click at [646, 139] on img at bounding box center [646, 94] width 89 height 89
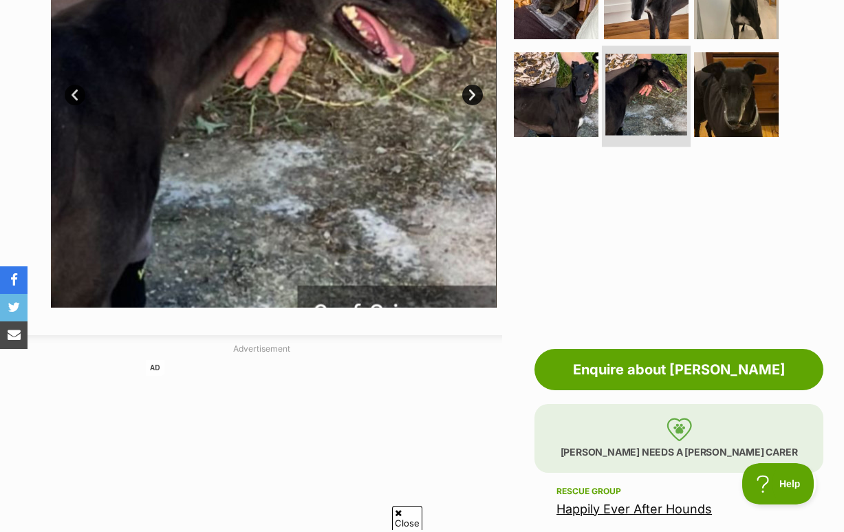
click at [646, 136] on img at bounding box center [646, 95] width 82 height 82
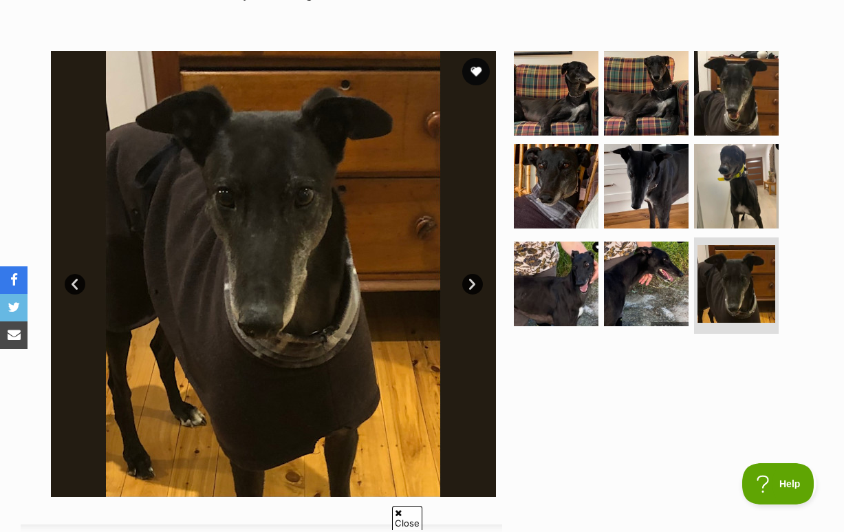
scroll to position [242, 0]
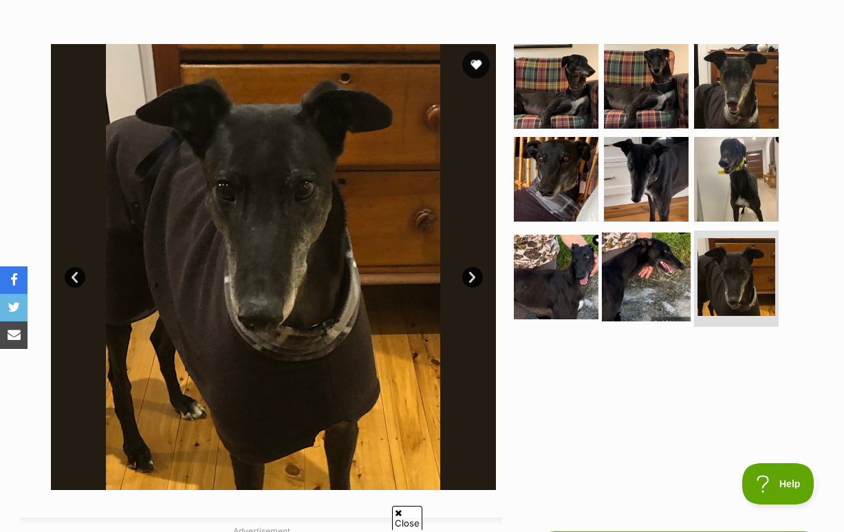
click at [647, 310] on img at bounding box center [646, 277] width 89 height 89
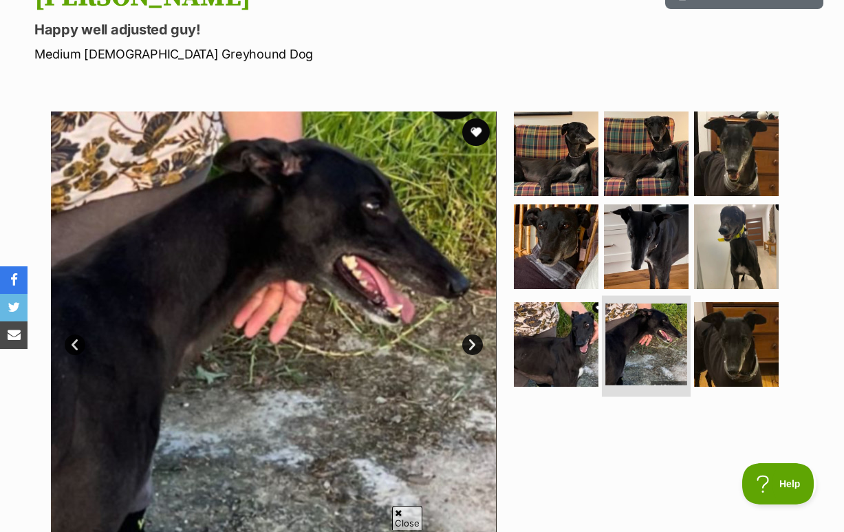
scroll to position [0, 0]
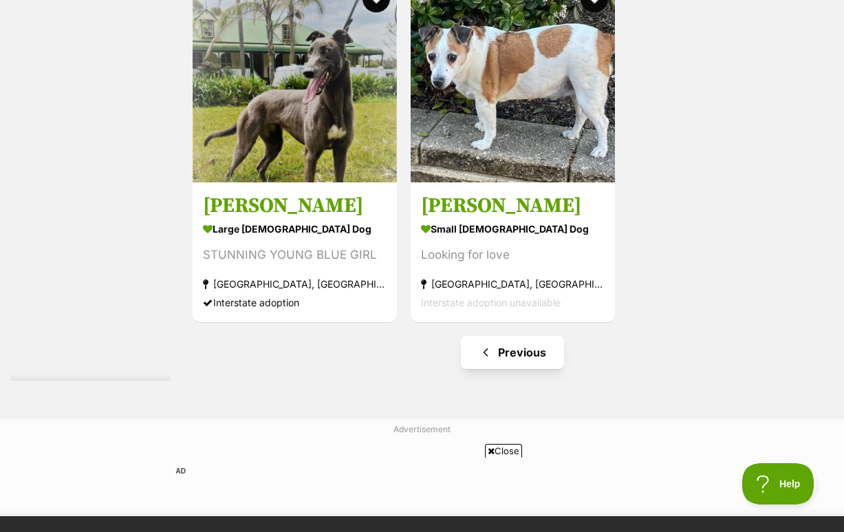
scroll to position [2275, 0]
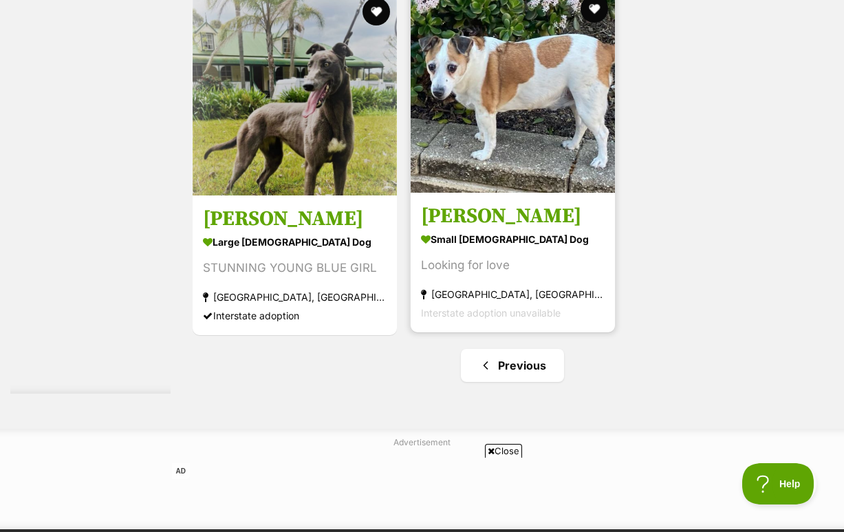
click at [506, 274] on div "Looking for love" at bounding box center [513, 265] width 184 height 19
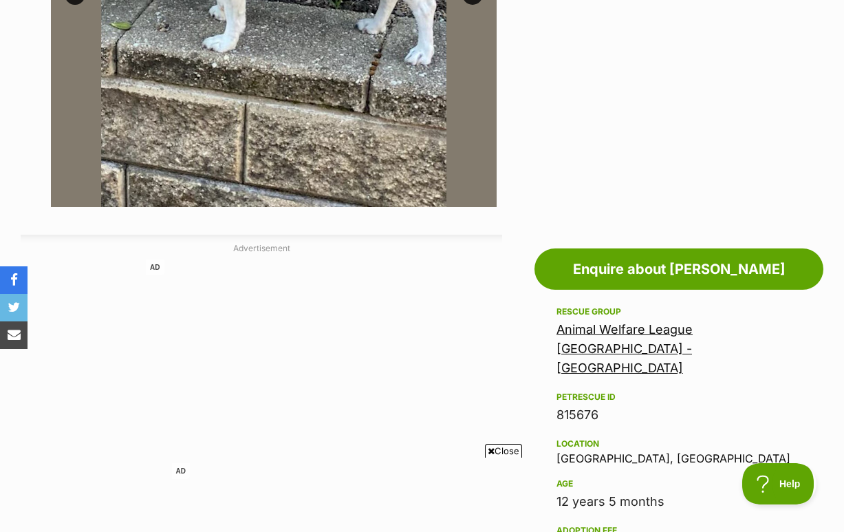
scroll to position [524, 0]
